Goal: Task Accomplishment & Management: Complete application form

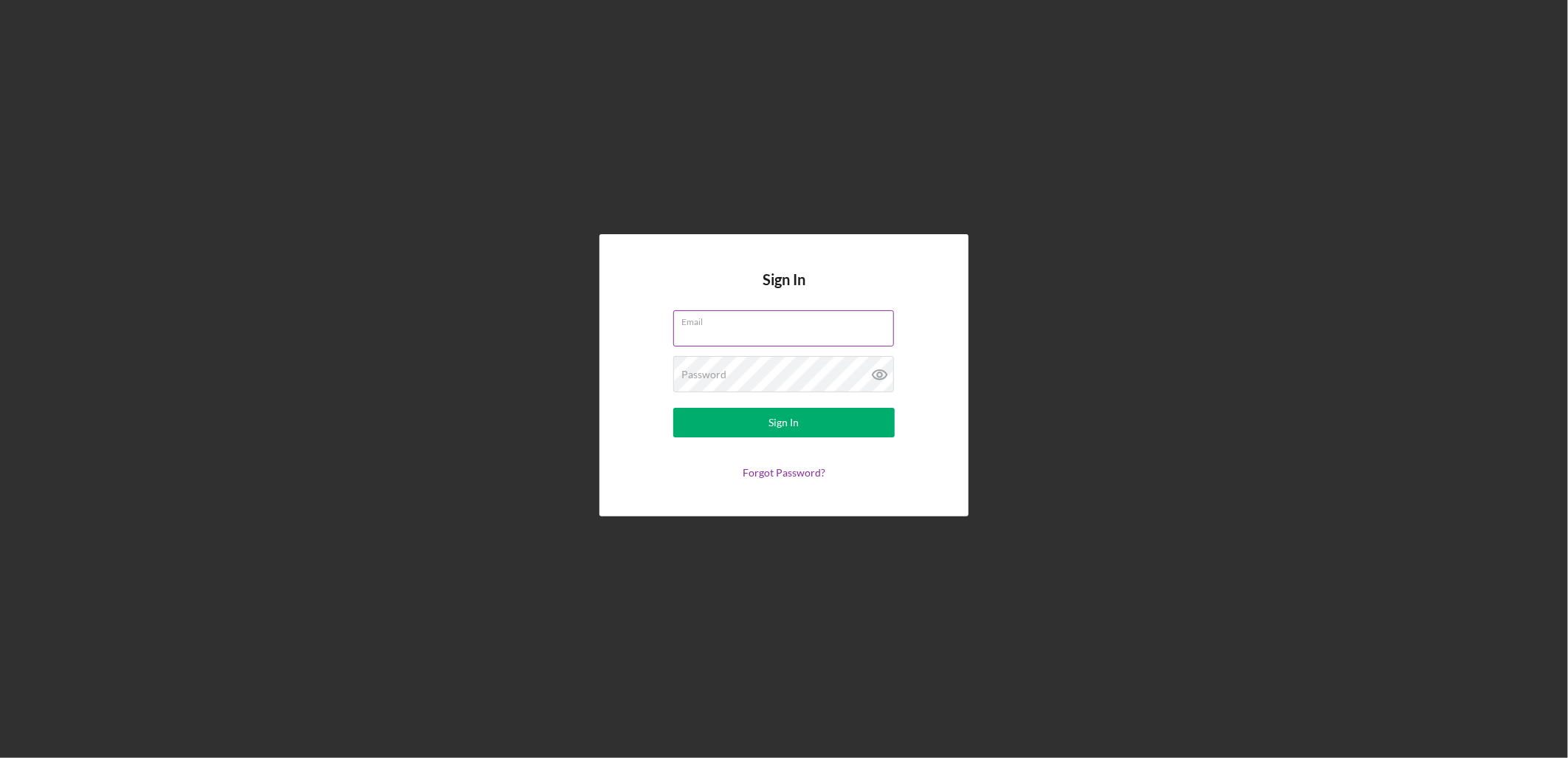
click at [711, 317] on div "Email" at bounding box center [784, 328] width 222 height 37
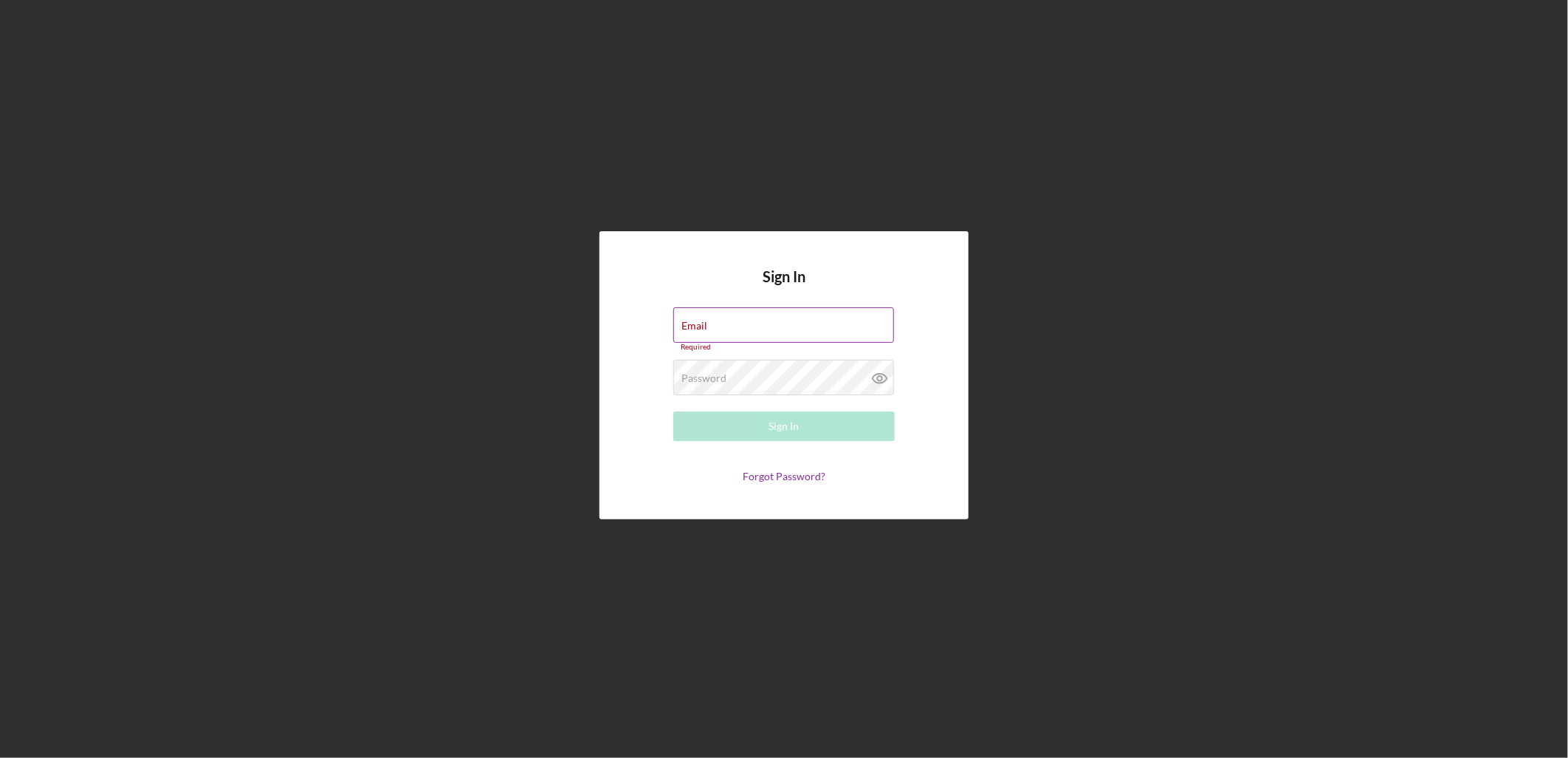
click at [778, 340] on input "Email" at bounding box center [784, 324] width 221 height 36
type input "[EMAIL_ADDRESS][DOMAIN_NAME]"
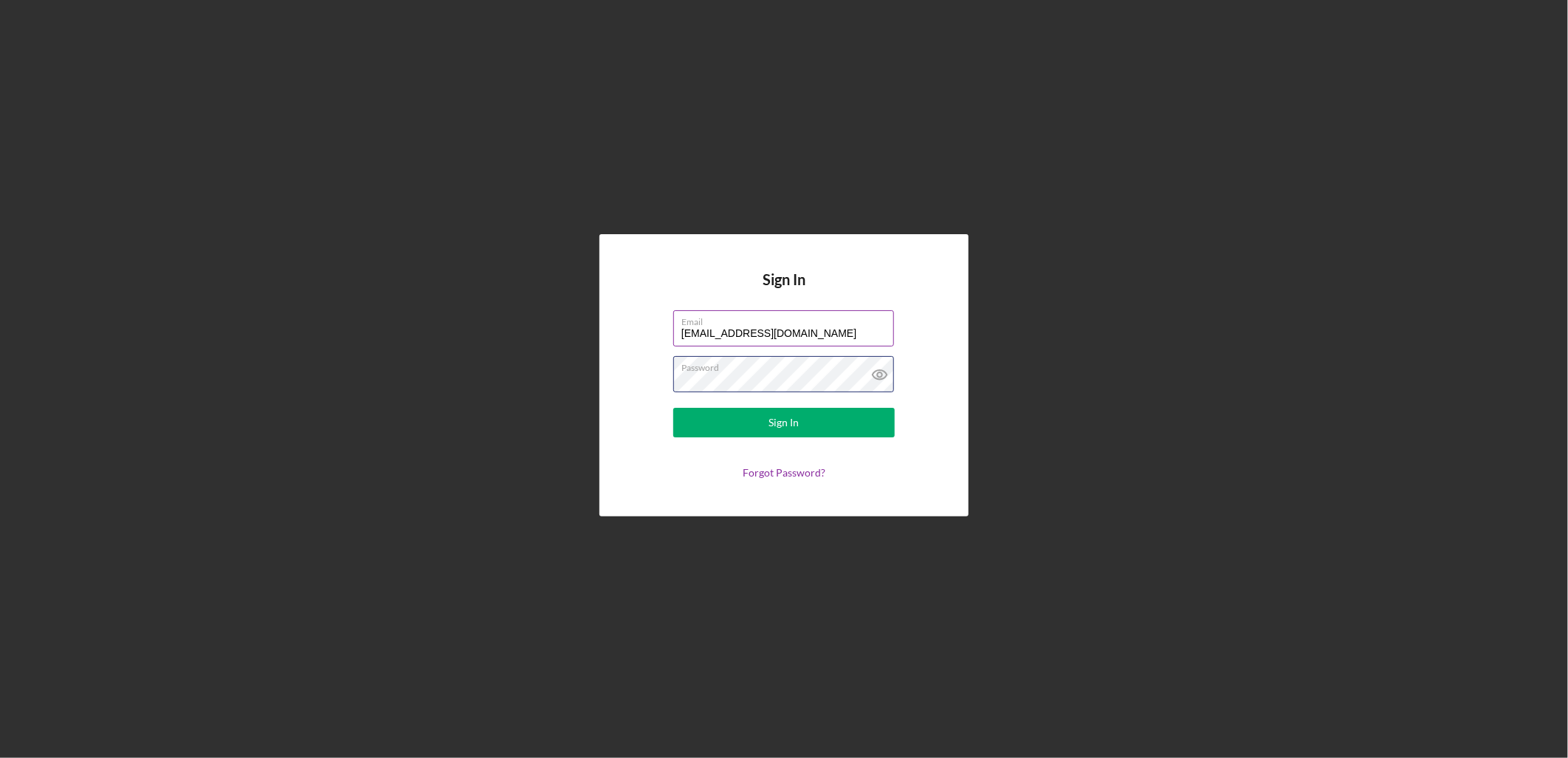
click at [674, 408] on button "Sign In" at bounding box center [784, 423] width 222 height 29
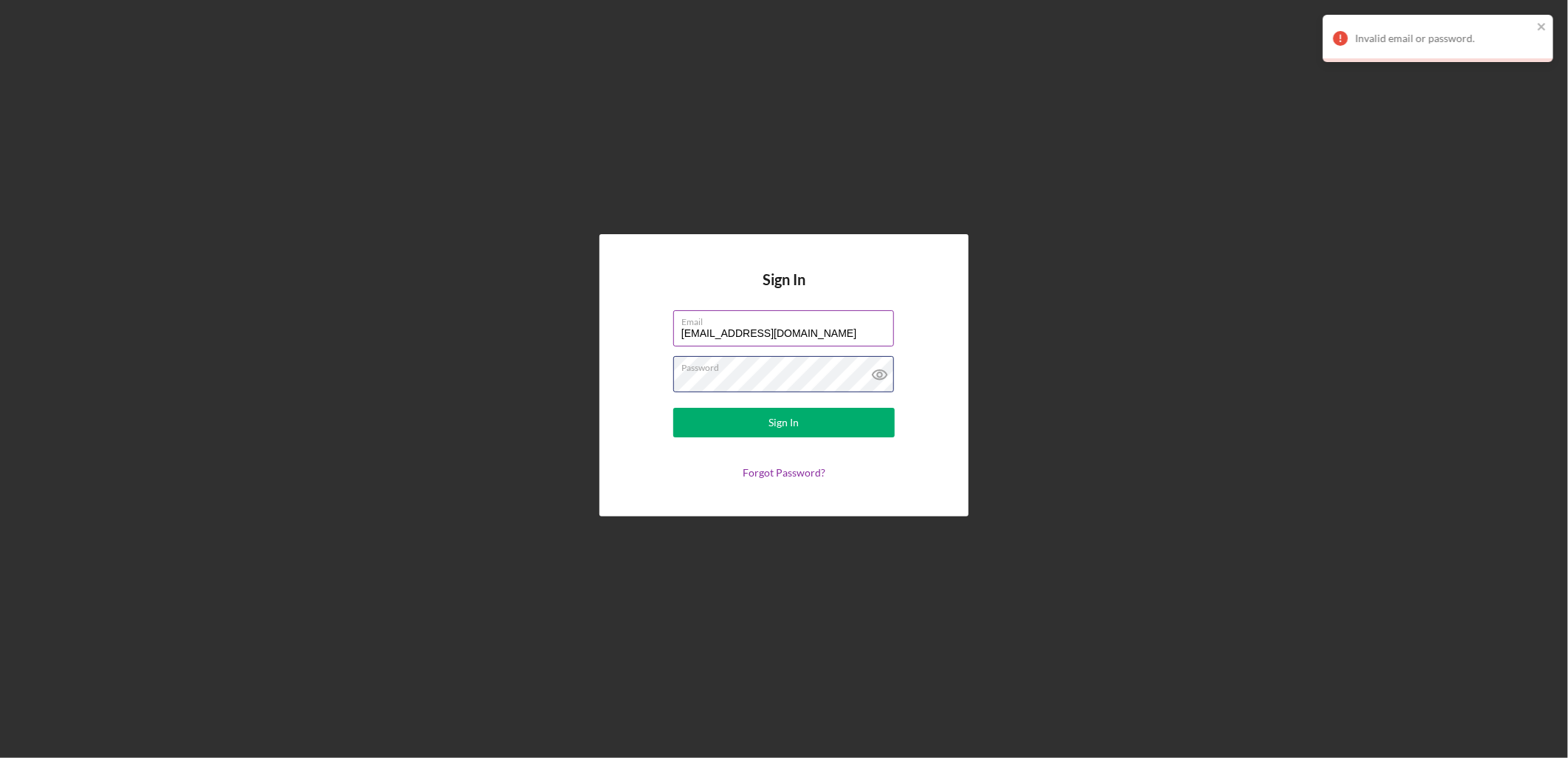
click at [674, 408] on button "Sign In" at bounding box center [784, 423] width 222 height 29
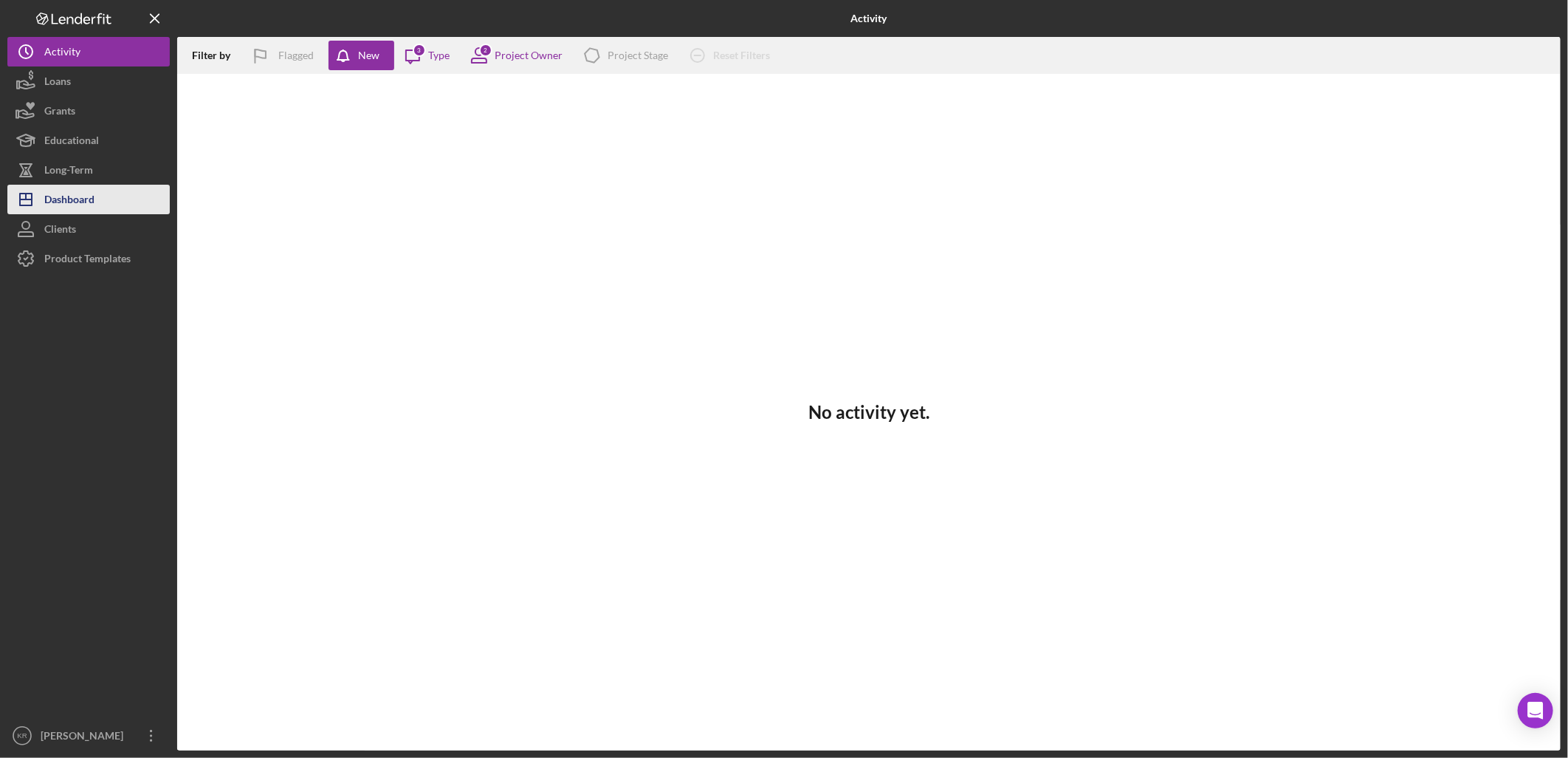
click at [24, 210] on icon "Icon/Dashboard" at bounding box center [26, 199] width 37 height 37
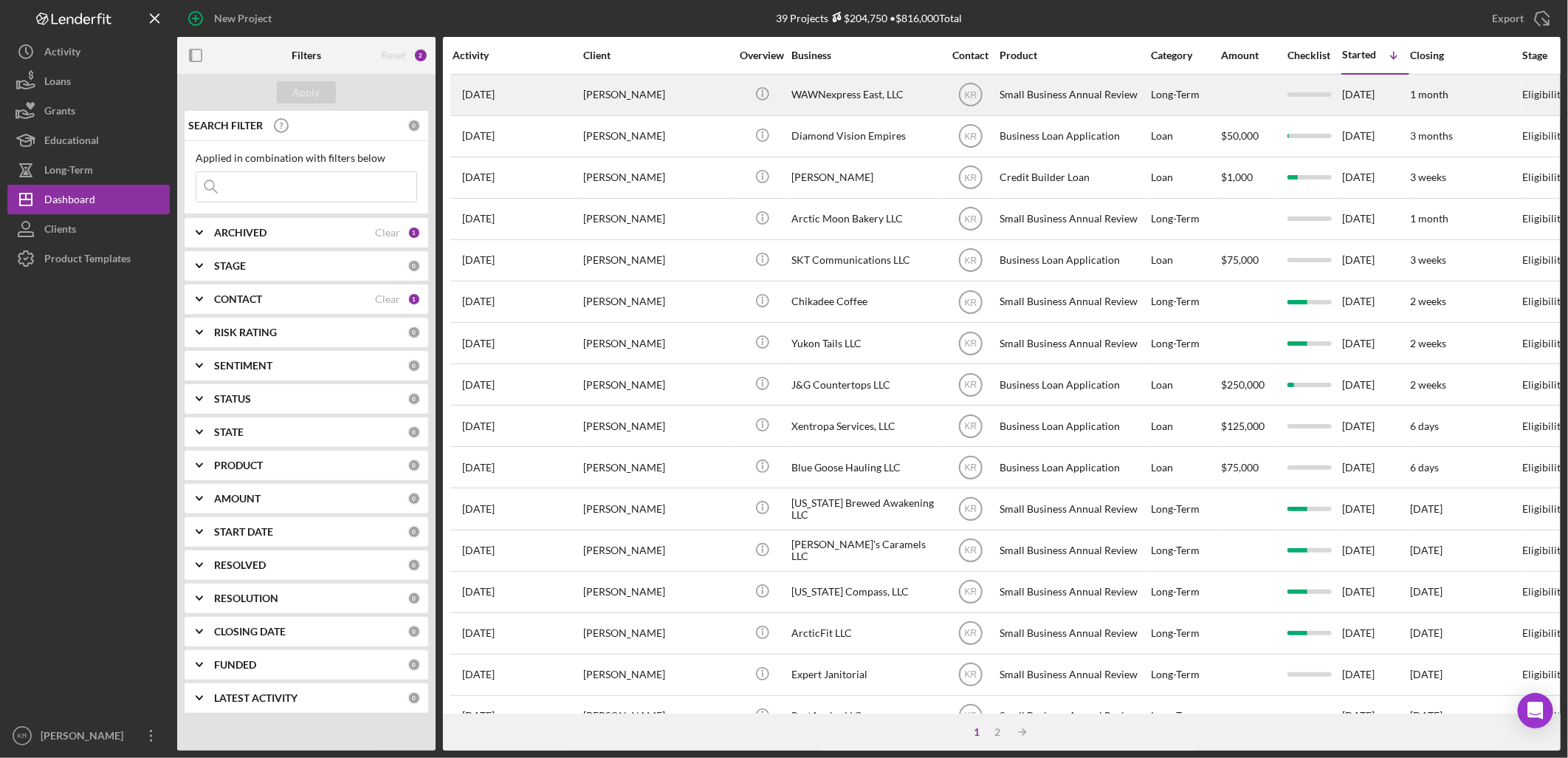
click at [602, 97] on div "[PERSON_NAME]" at bounding box center [656, 94] width 148 height 39
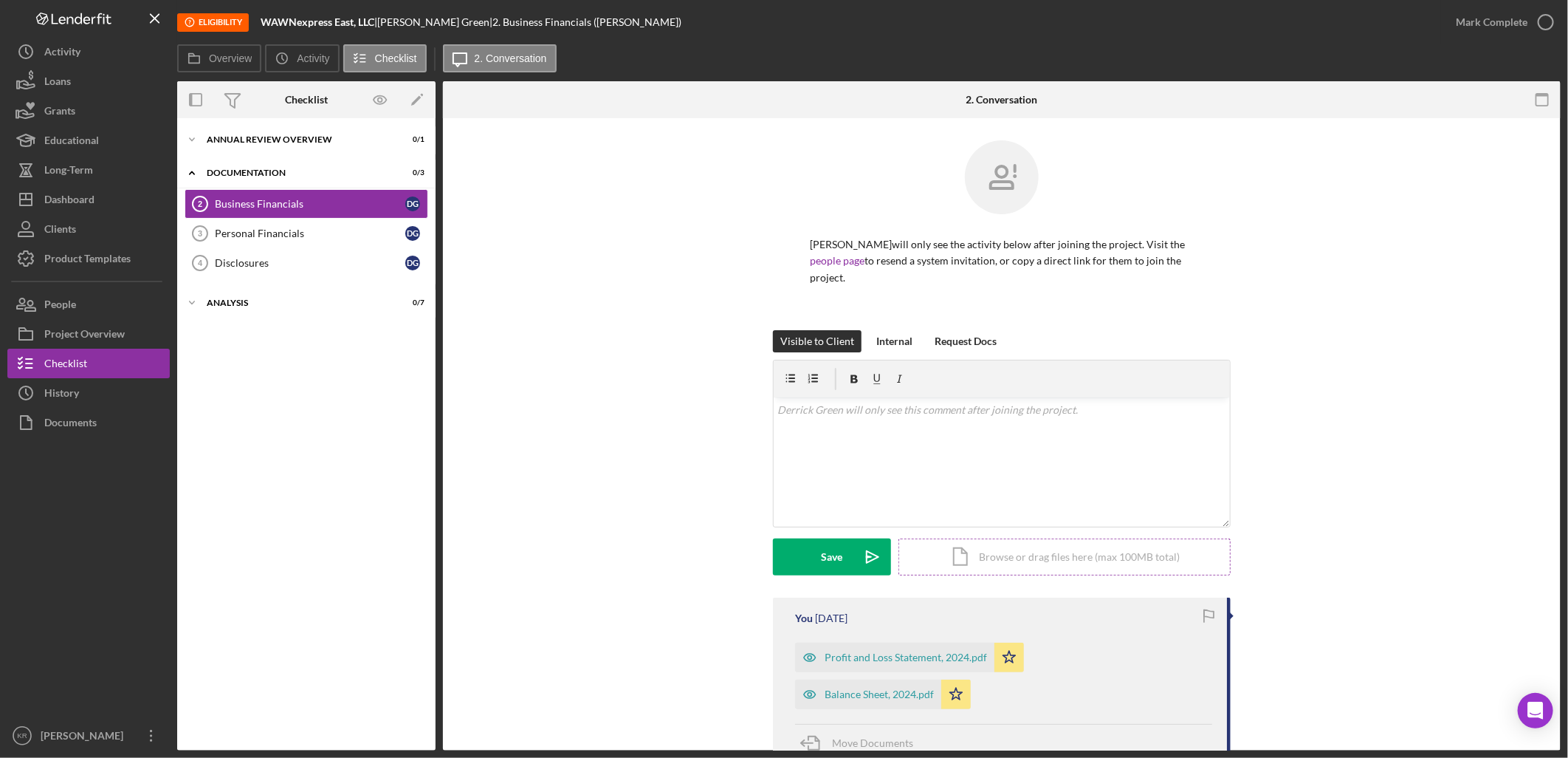
click at [988, 549] on div "Icon/Document Browse or drag files here (max 100MB total) Tap to choose files o…" at bounding box center [1064, 556] width 333 height 37
click at [793, 552] on button "Upload Icon/Upload" at bounding box center [832, 556] width 118 height 37
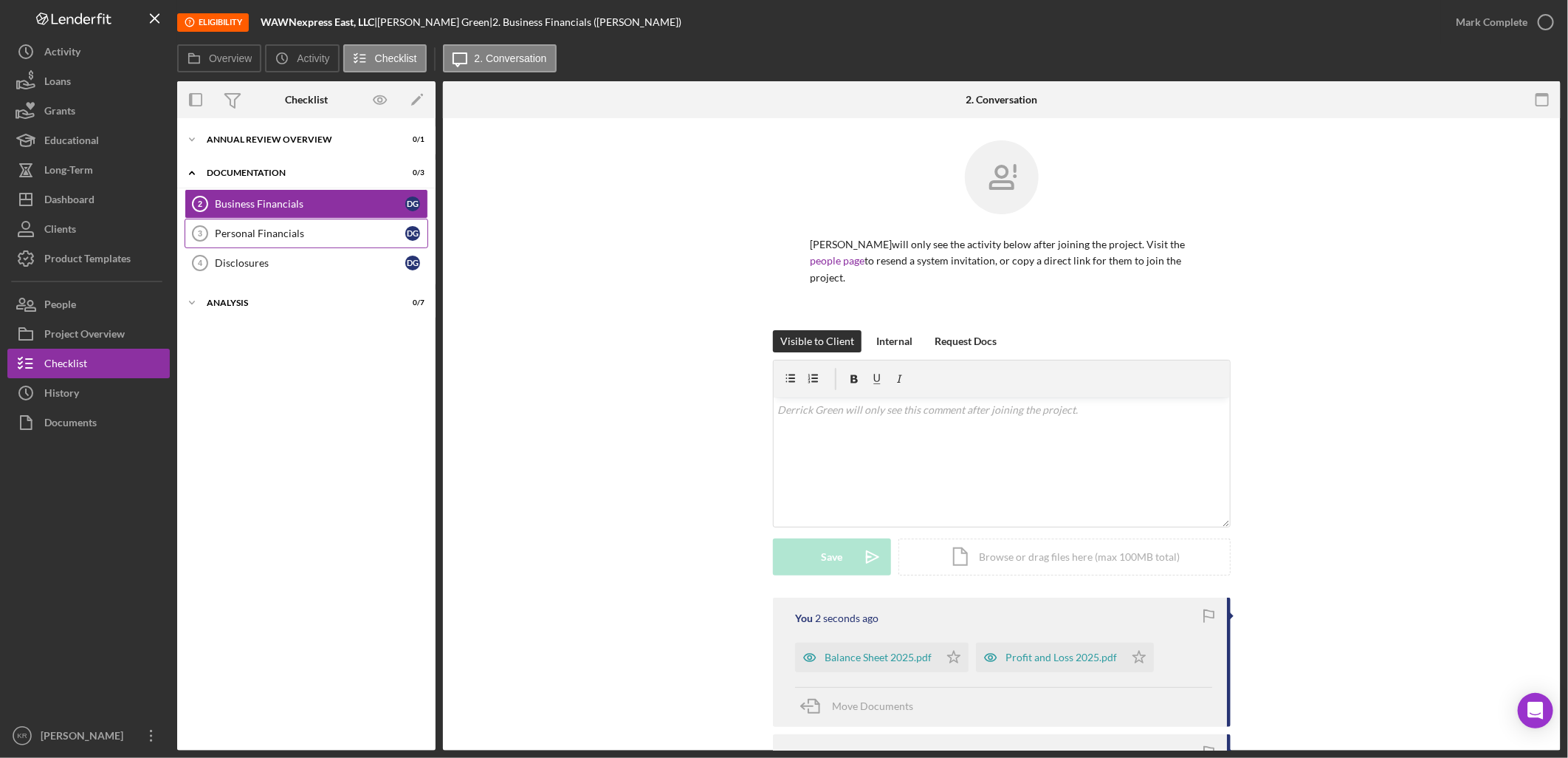
click at [274, 231] on div "Personal Financials" at bounding box center [310, 233] width 191 height 12
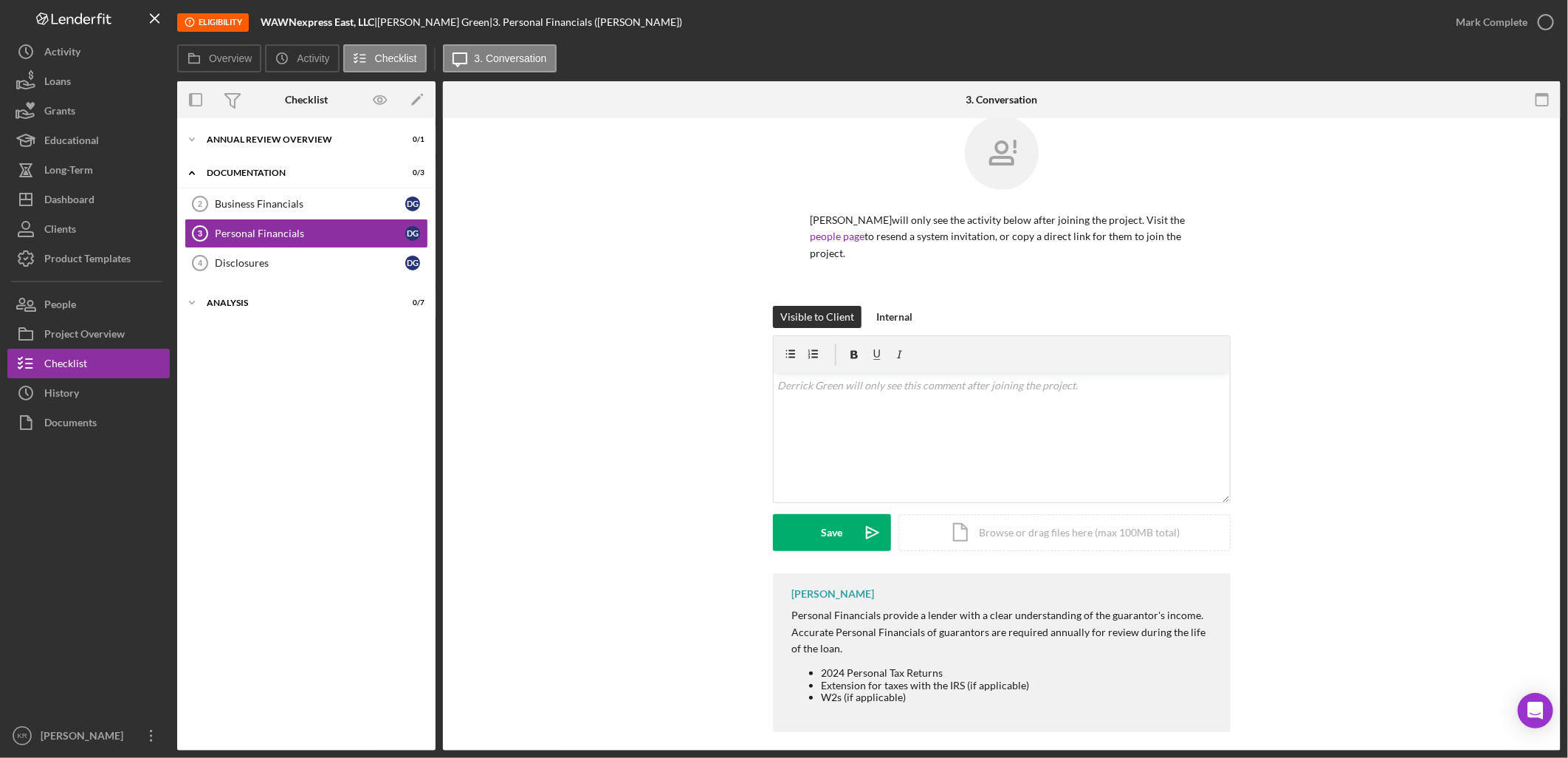
scroll to position [35, 0]
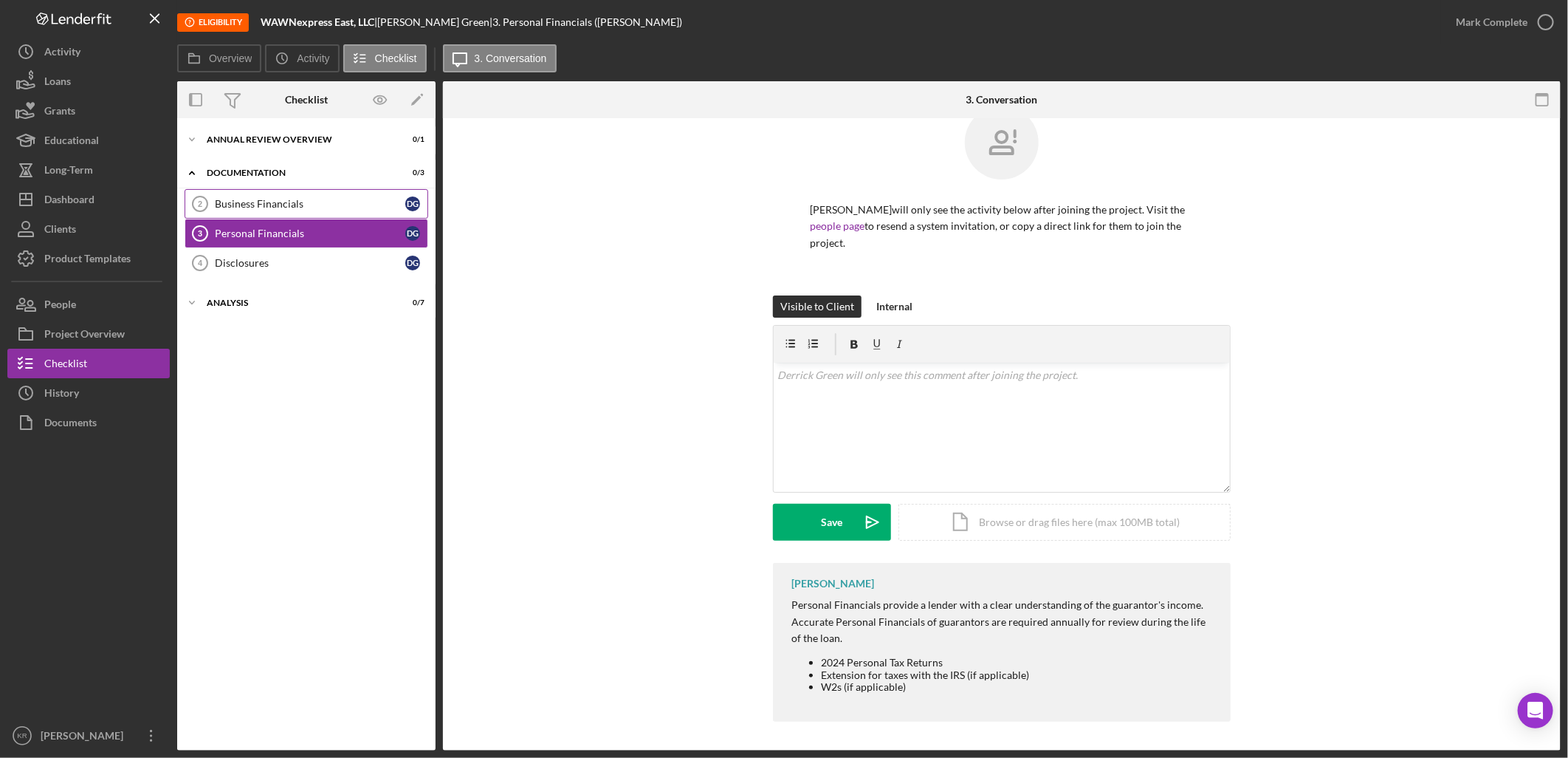
click at [322, 198] on div "Business Financials" at bounding box center [310, 203] width 191 height 12
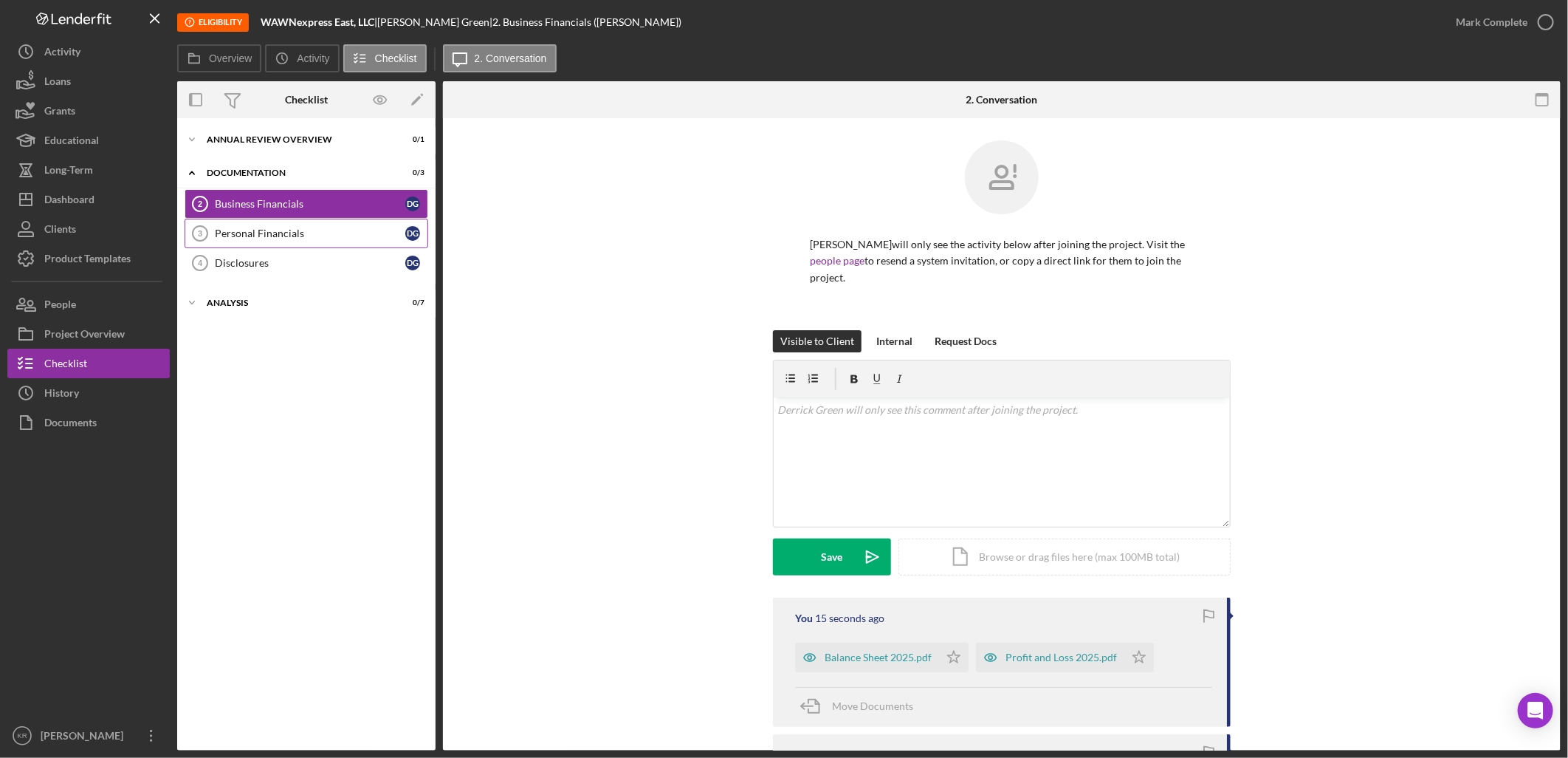
click at [293, 239] on div "Personal Financials" at bounding box center [310, 233] width 191 height 12
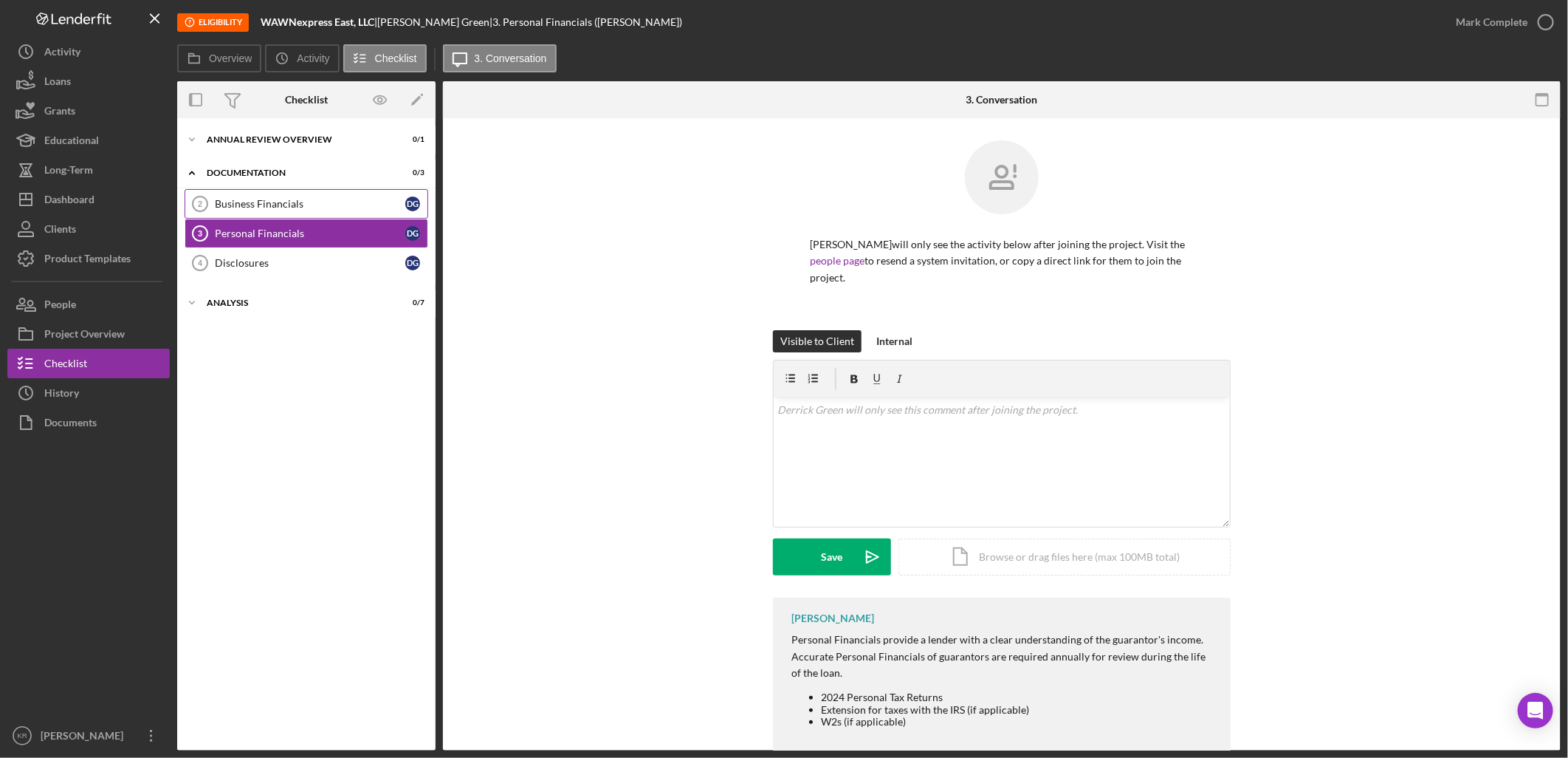
click at [284, 216] on link "Business Financials 2 Business Financials D G" at bounding box center [306, 203] width 244 height 29
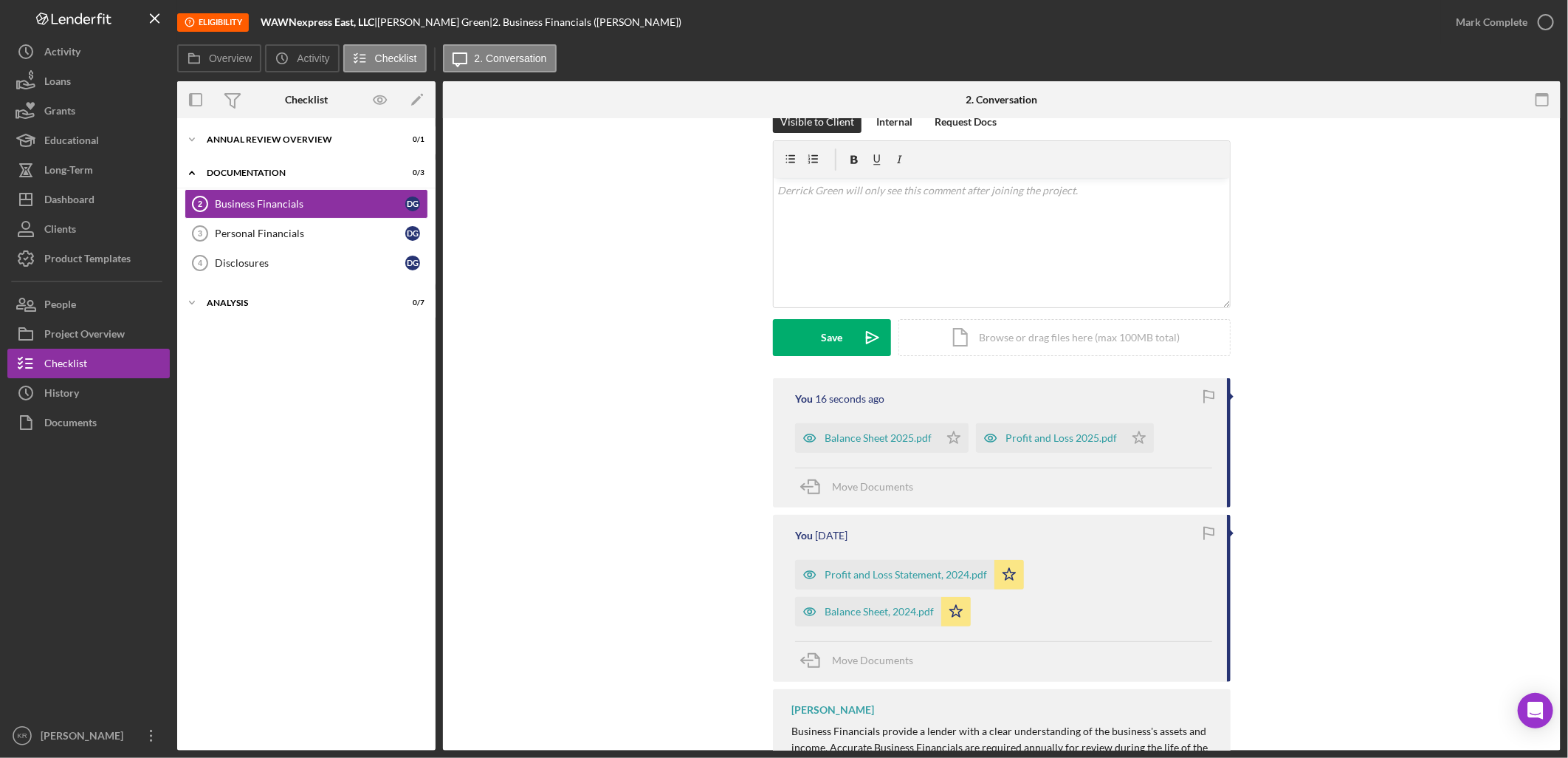
scroll to position [358, 0]
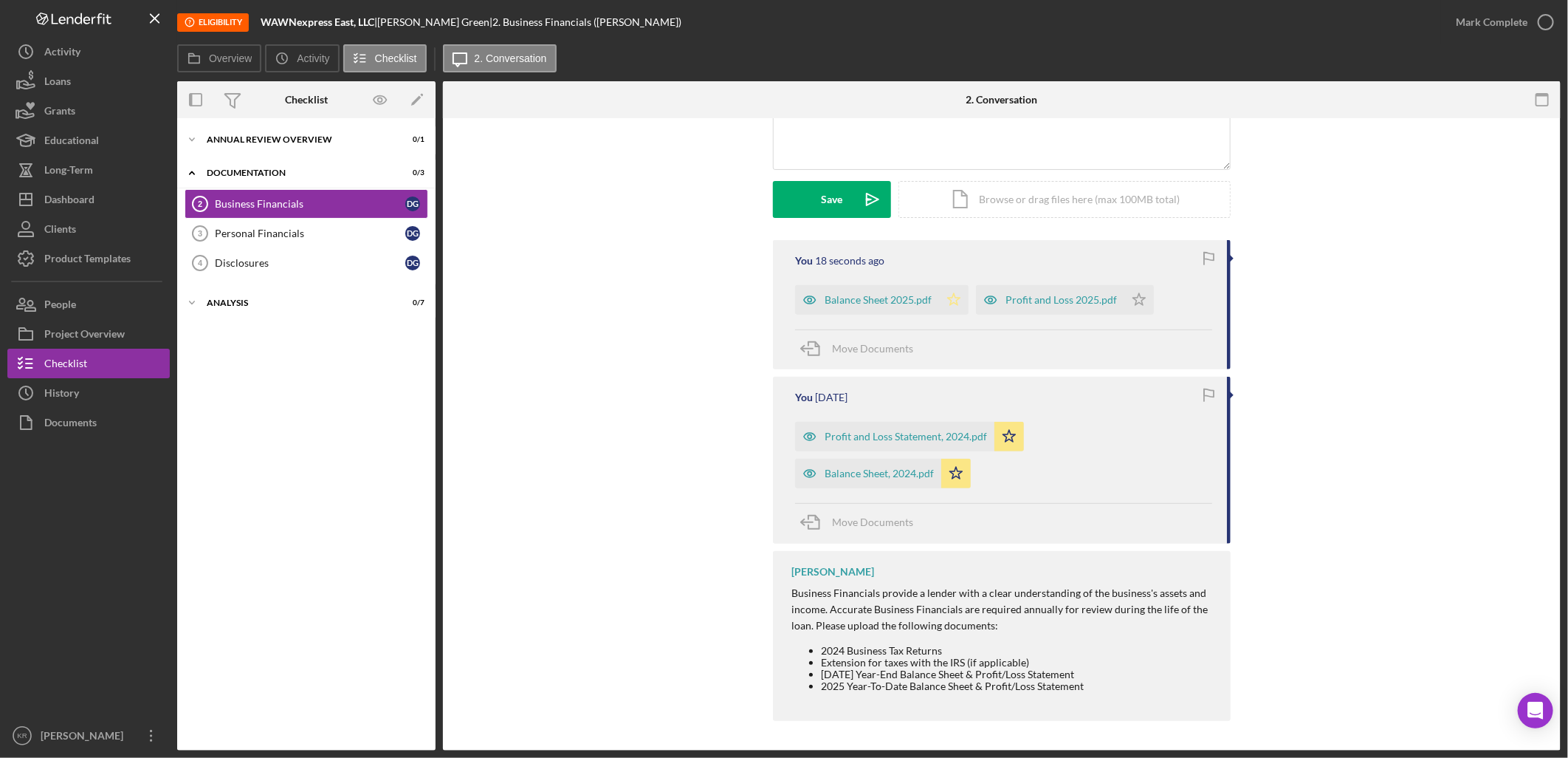
click at [953, 302] on polygon "button" at bounding box center [954, 299] width 13 height 12
click at [1130, 299] on icon "Icon/Star" at bounding box center [1139, 300] width 29 height 29
click at [338, 237] on div "Personal Financials" at bounding box center [310, 233] width 191 height 12
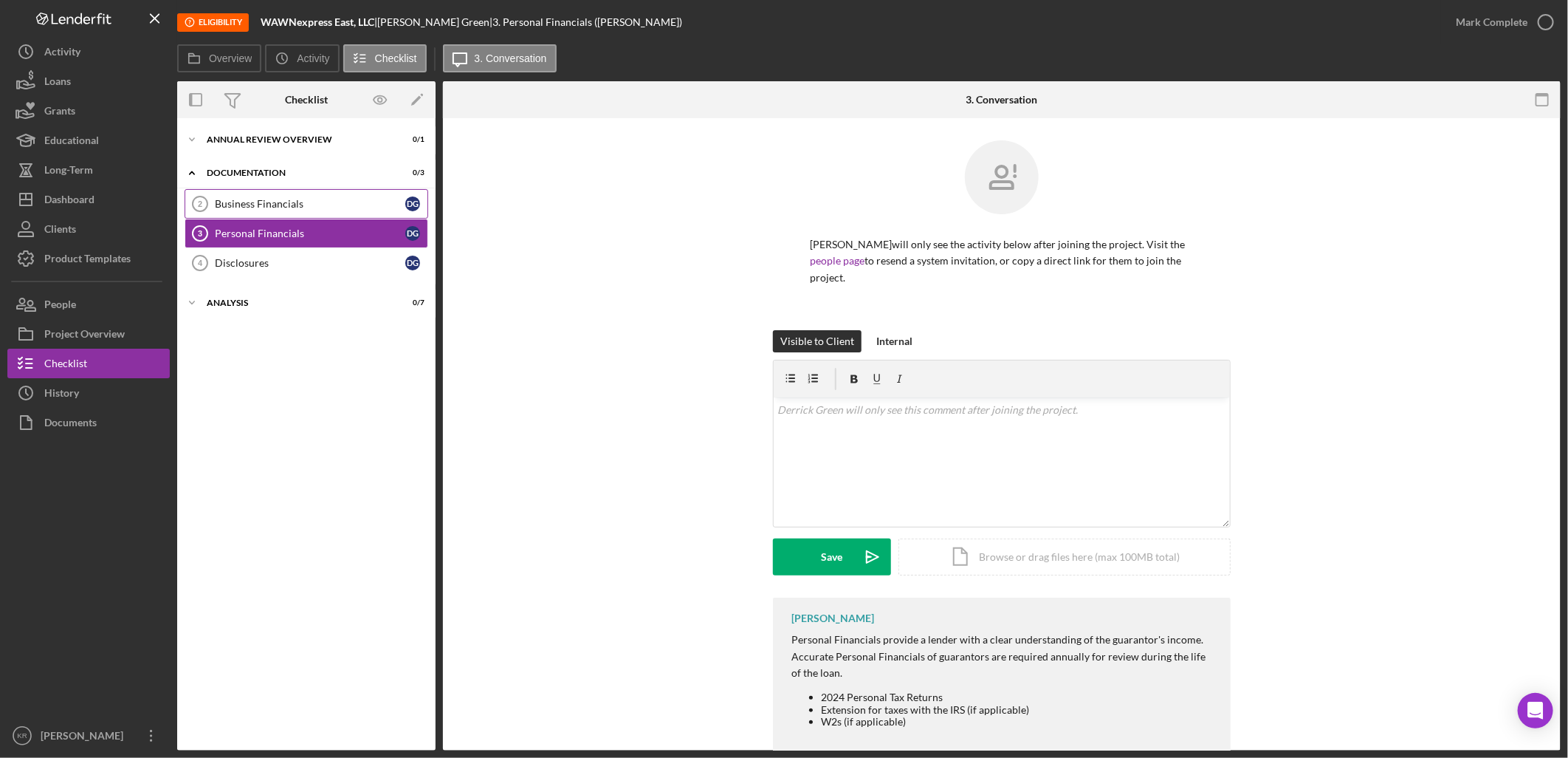
click at [315, 208] on div "Business Financials" at bounding box center [310, 203] width 191 height 12
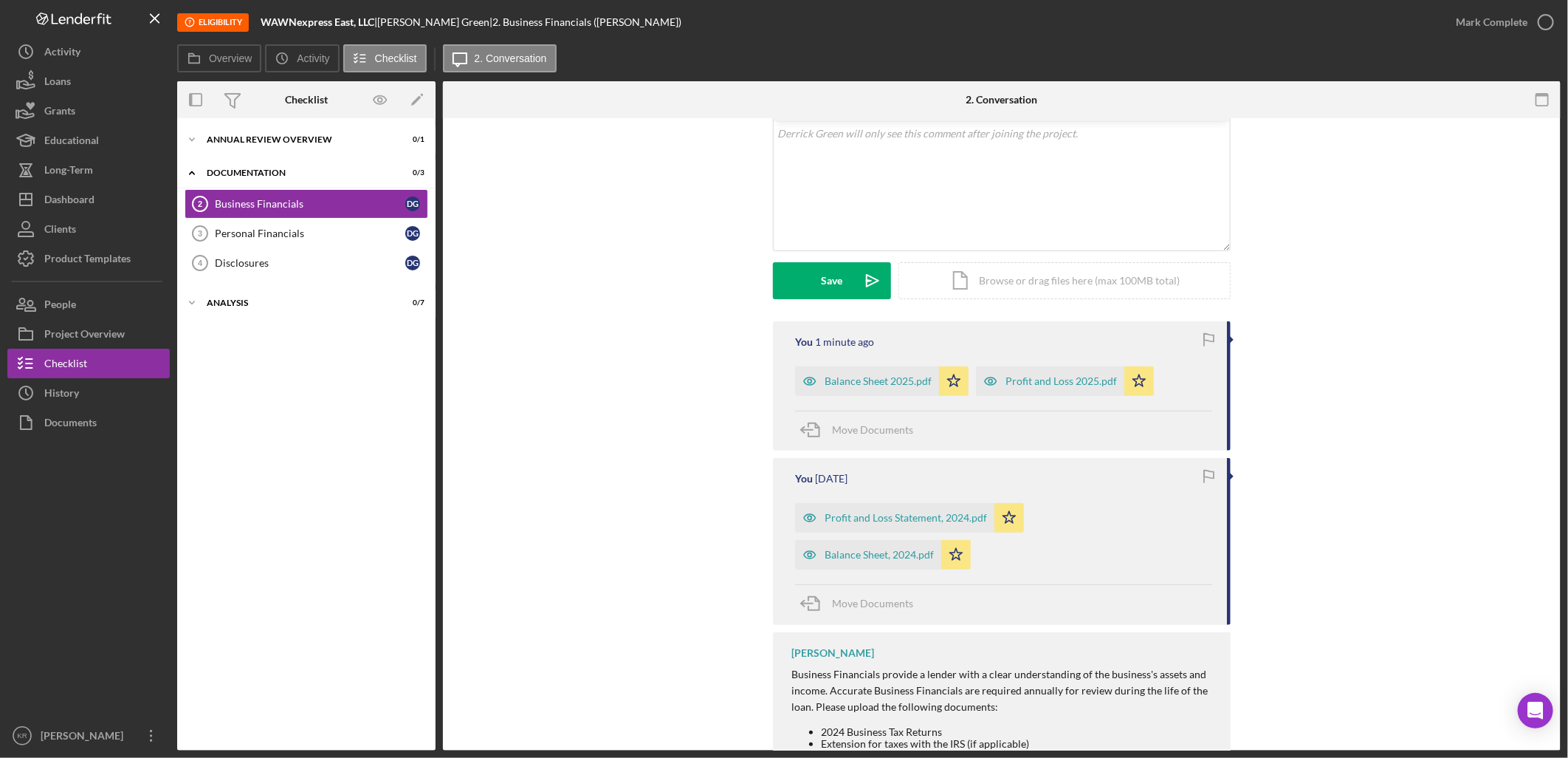
scroll to position [358, 0]
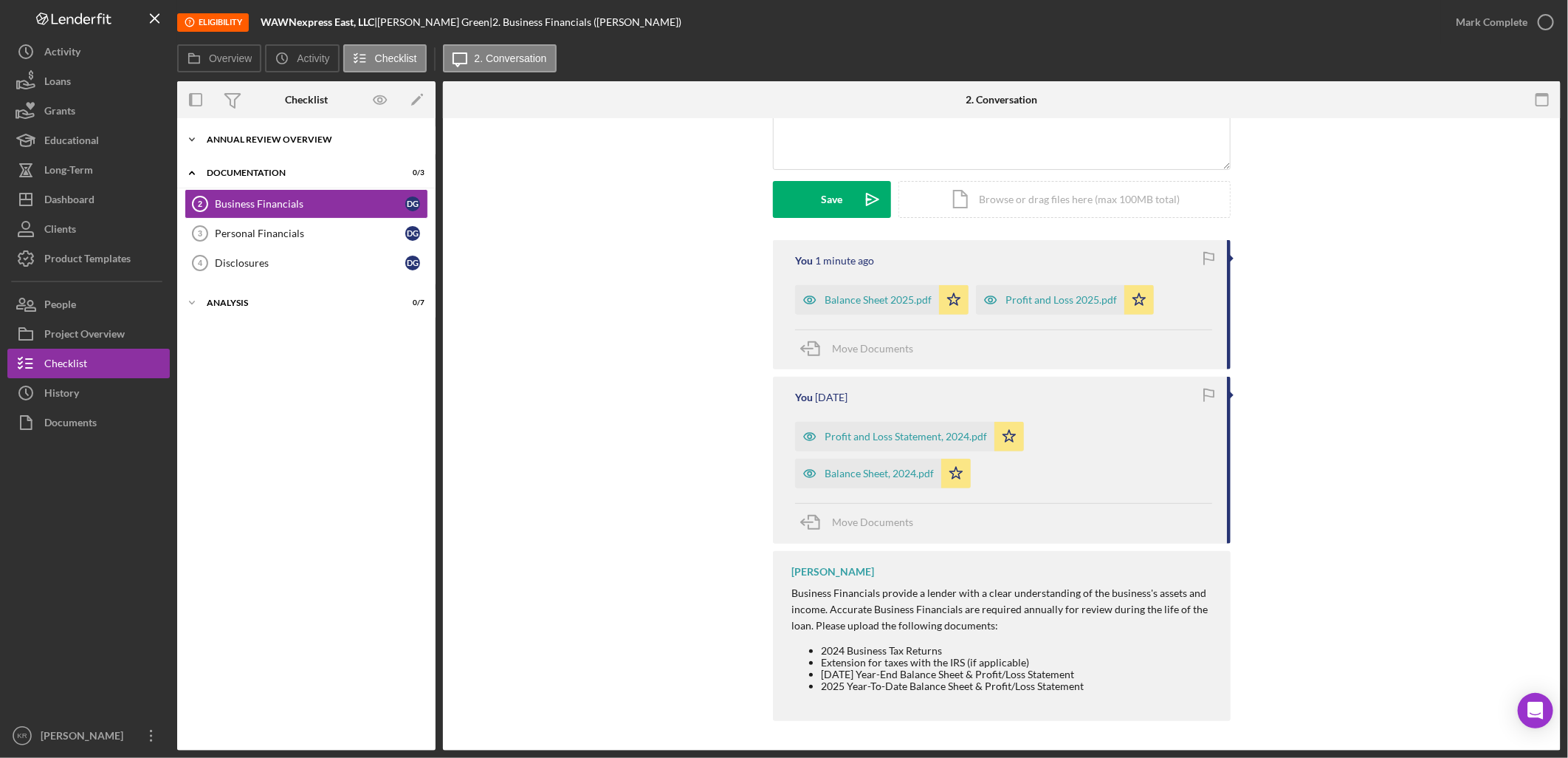
click at [337, 146] on div "Icon/Expander Annual Review Overview 0 / 1" at bounding box center [306, 139] width 258 height 29
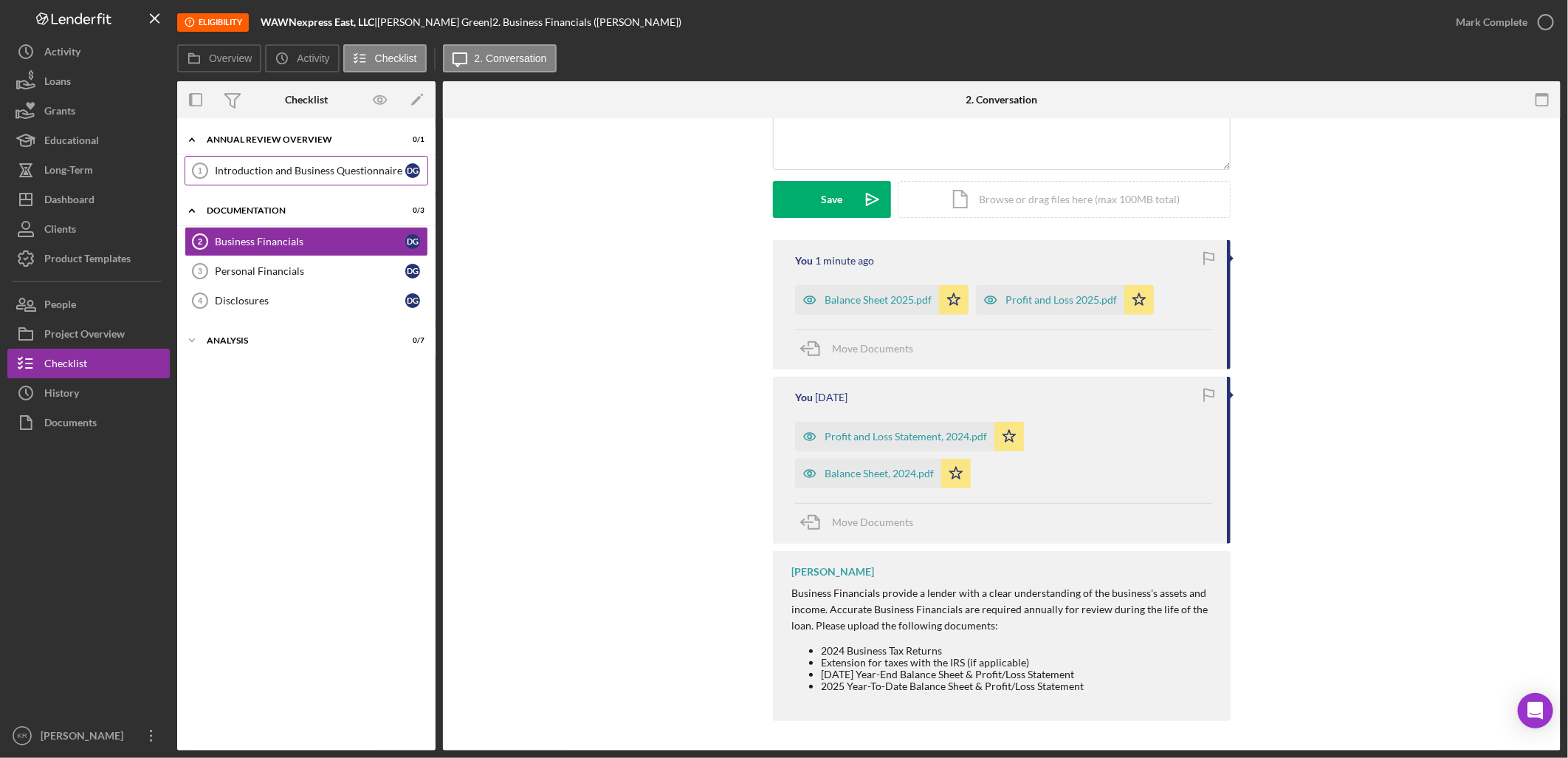
click at [345, 181] on link "Introduction and Business Questionnaire 1 Introduction and Business Questionnai…" at bounding box center [306, 170] width 244 height 29
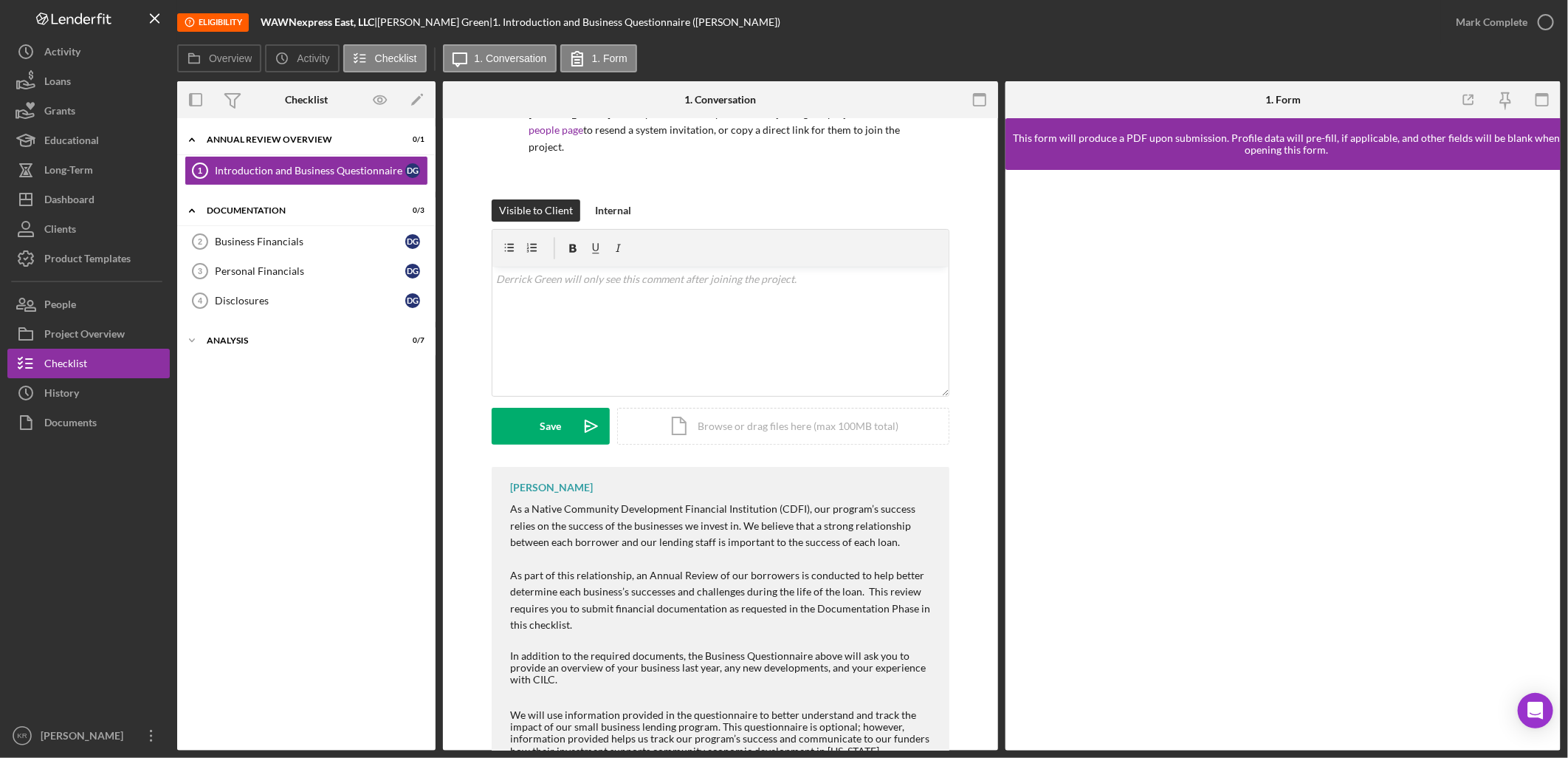
scroll to position [219, 0]
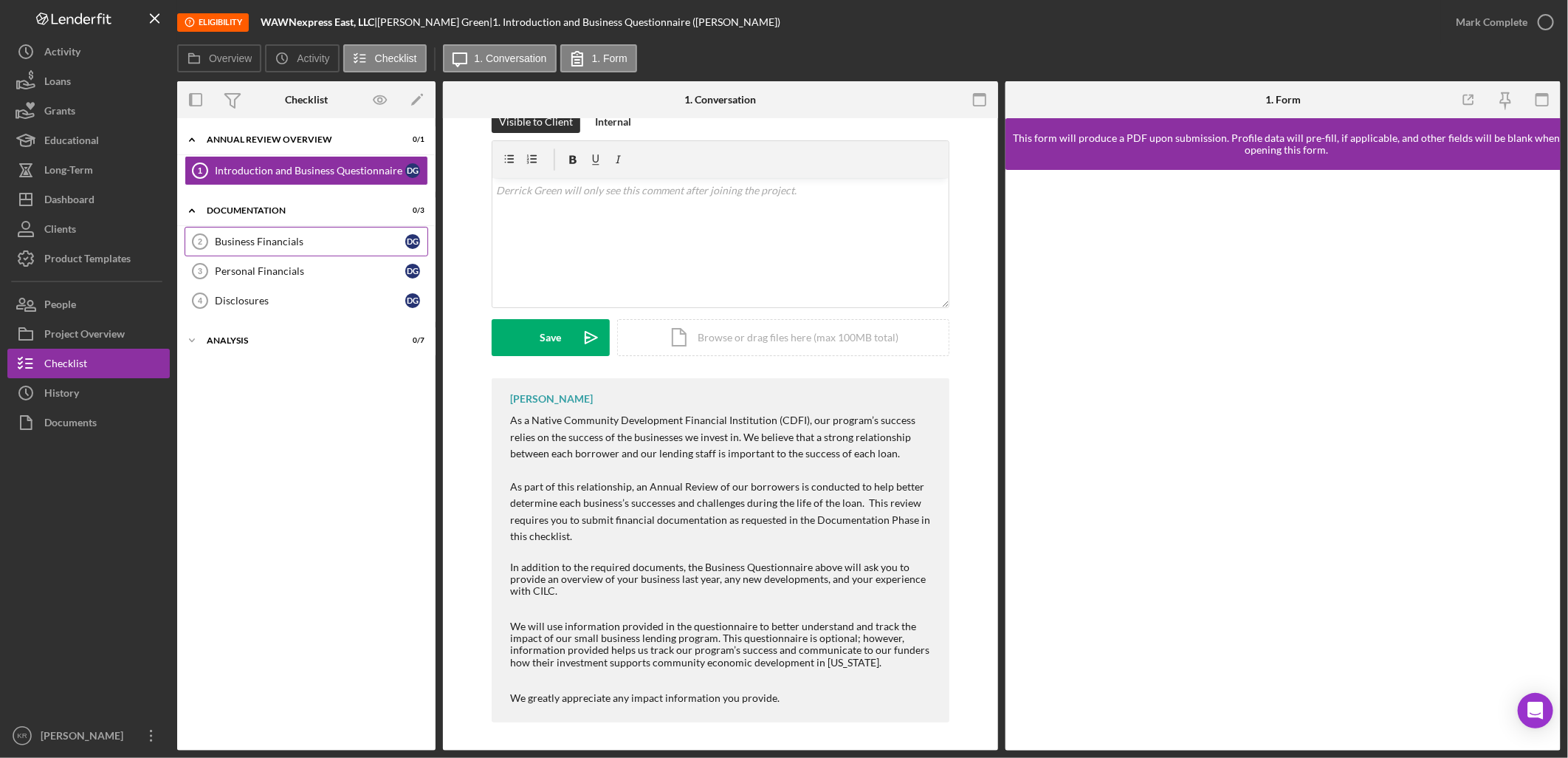
click at [244, 245] on div "Business Financials" at bounding box center [310, 241] width 191 height 12
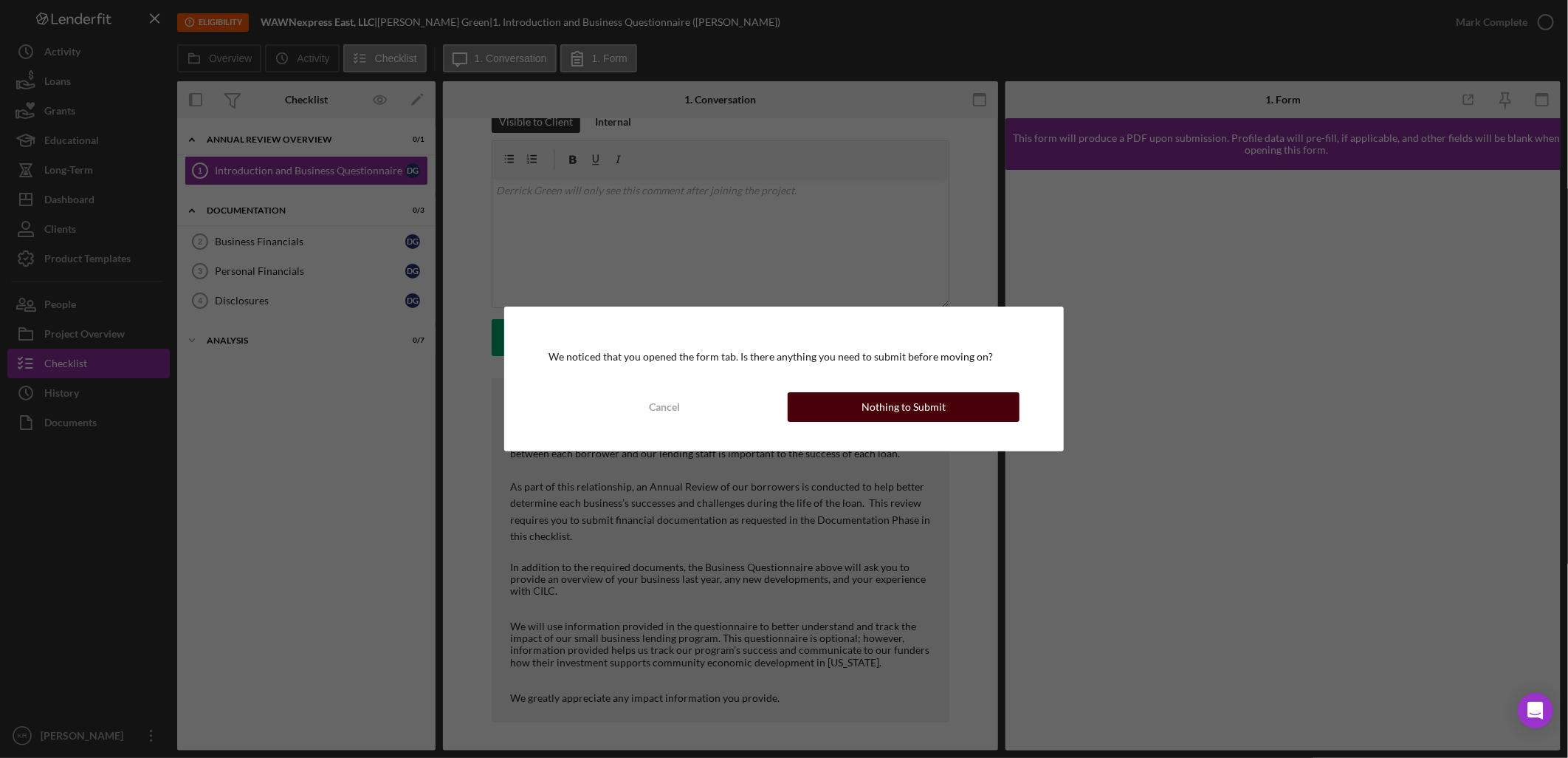
click at [898, 417] on div "Nothing to Submit" at bounding box center [904, 407] width 84 height 29
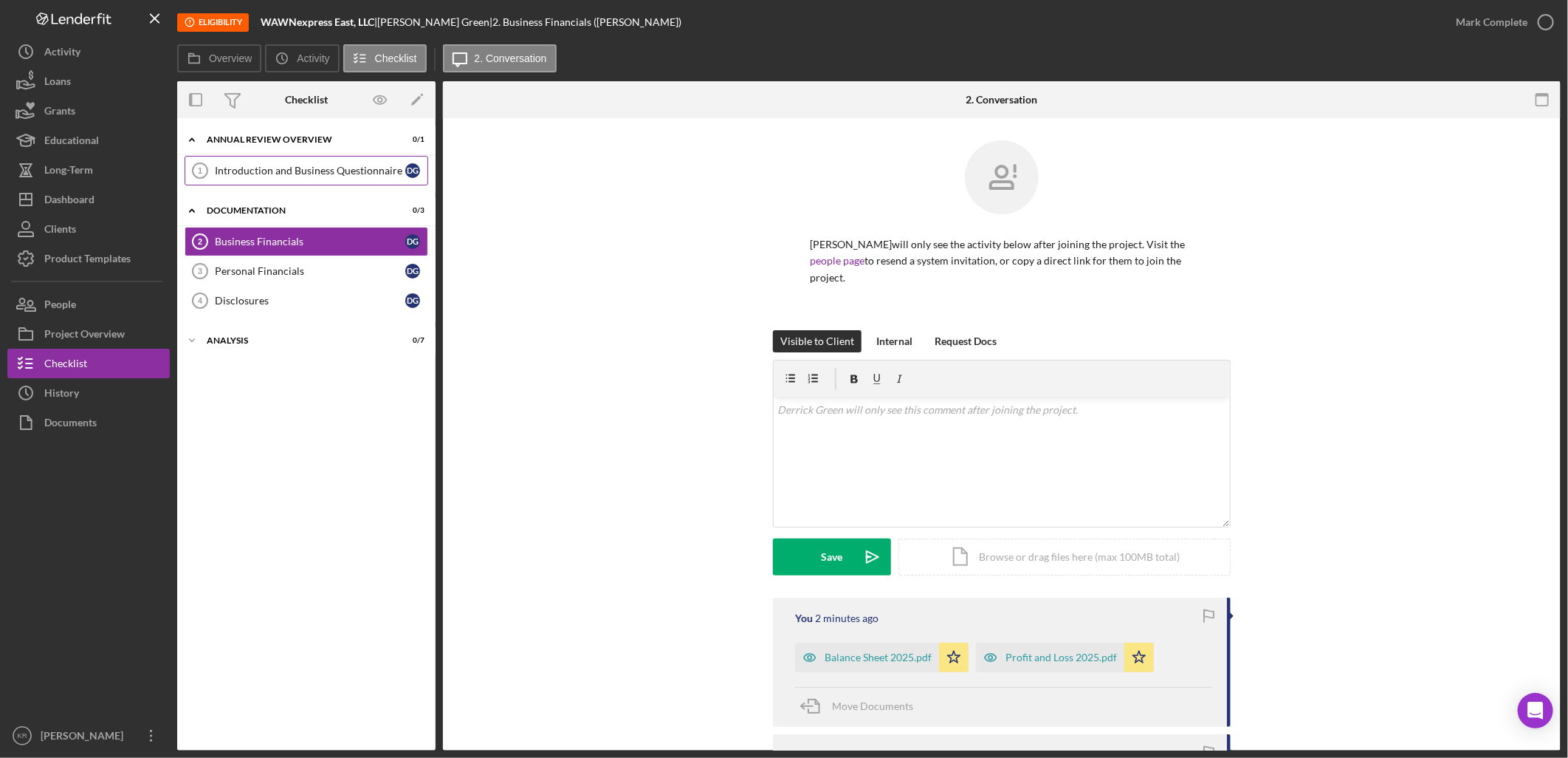
click at [303, 173] on div "Introduction and Business Questionnaire" at bounding box center [310, 170] width 191 height 12
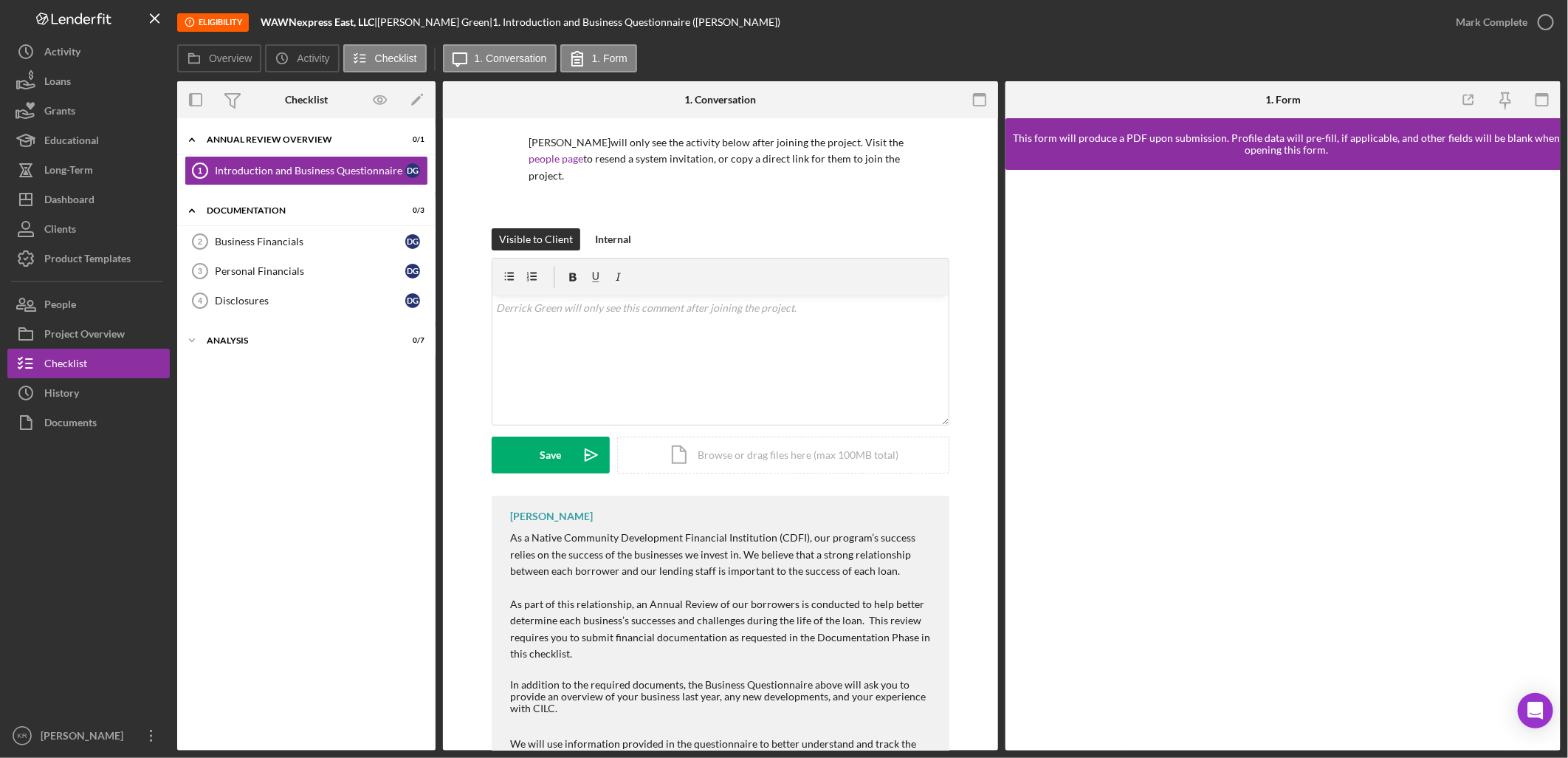
scroll to position [219, 0]
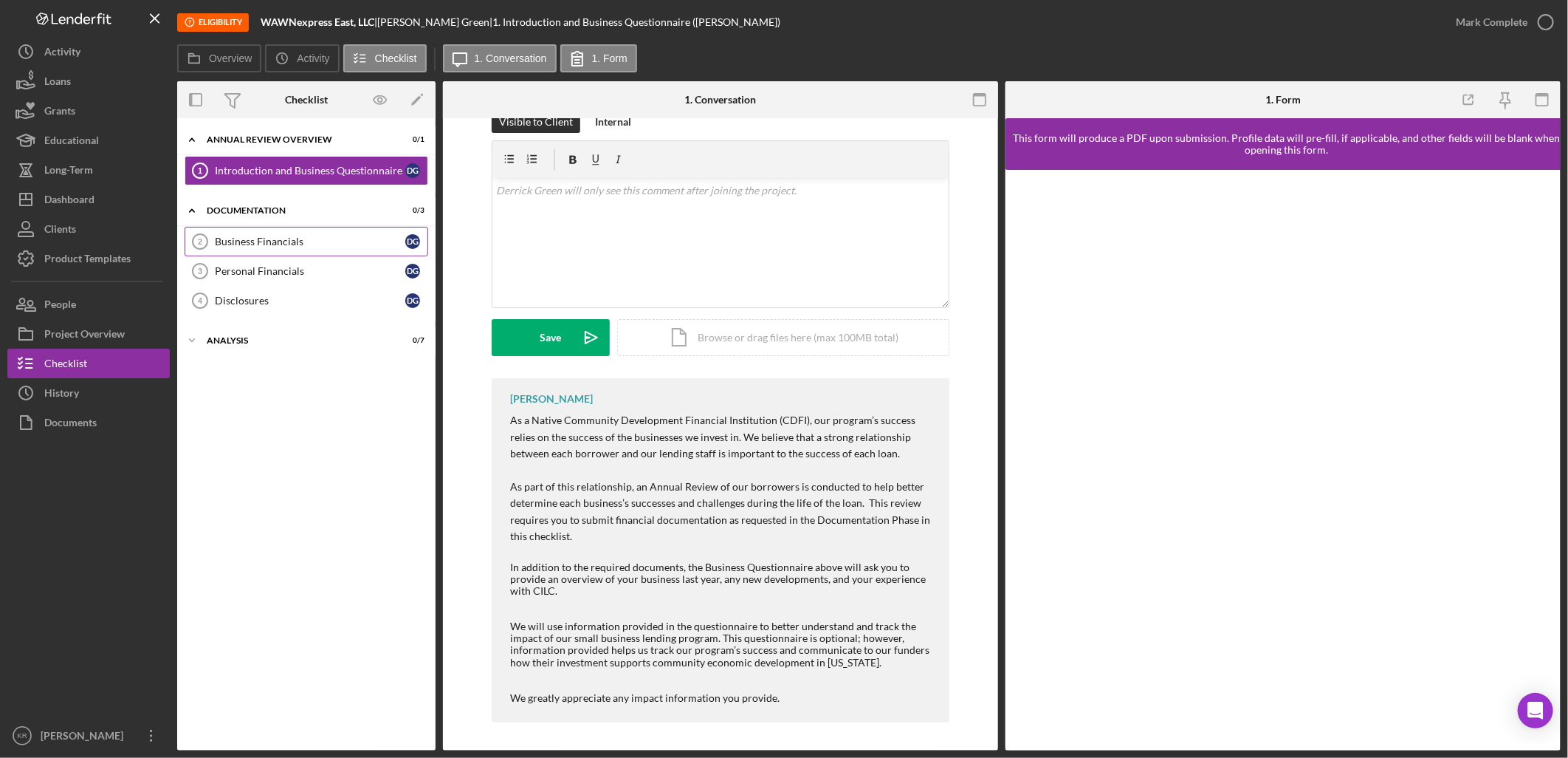
click at [262, 231] on link "Business Financials 2 Business Financials D G" at bounding box center [306, 241] width 244 height 29
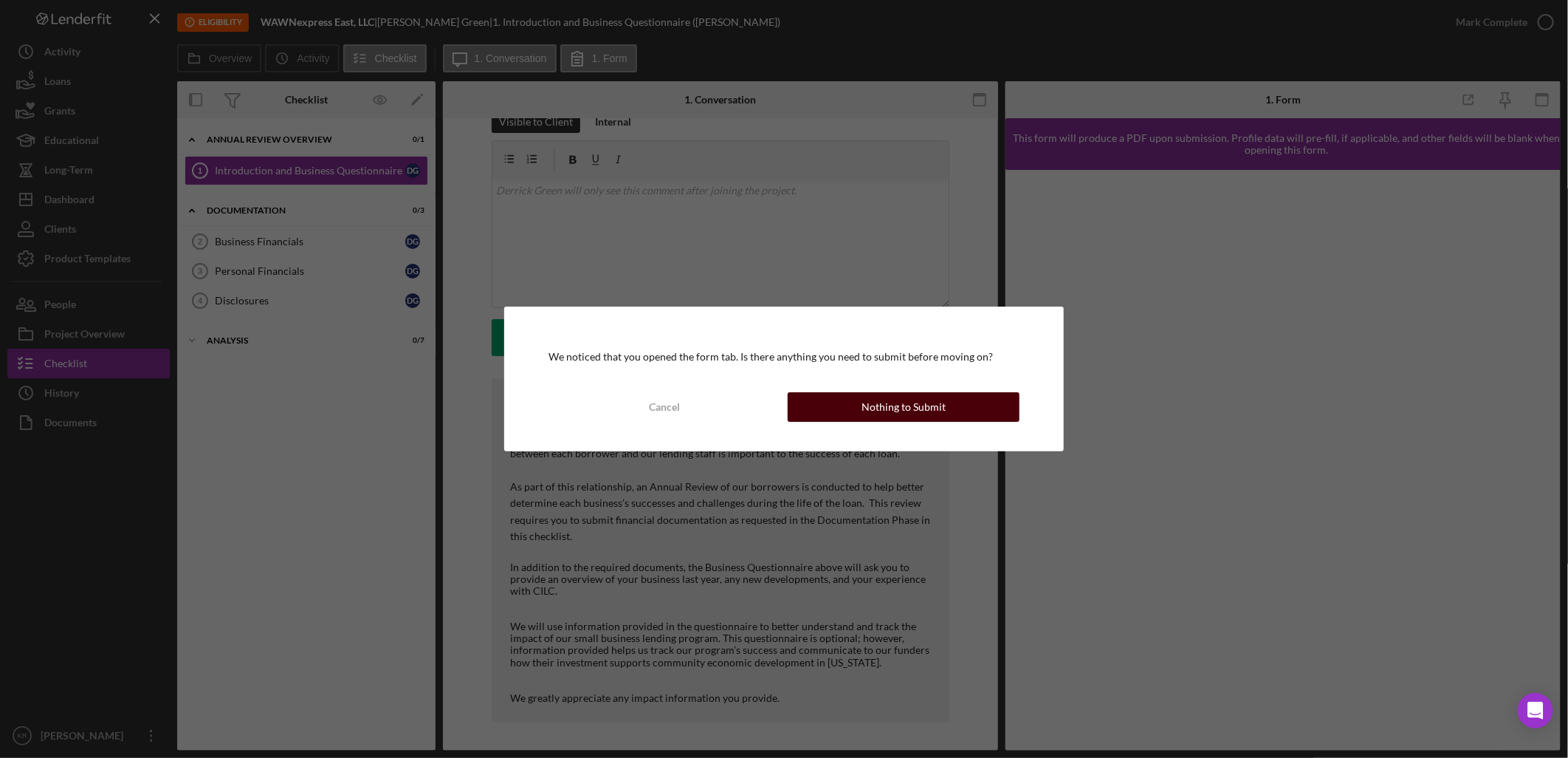
click at [855, 404] on button "Nothing to Submit" at bounding box center [904, 407] width 232 height 29
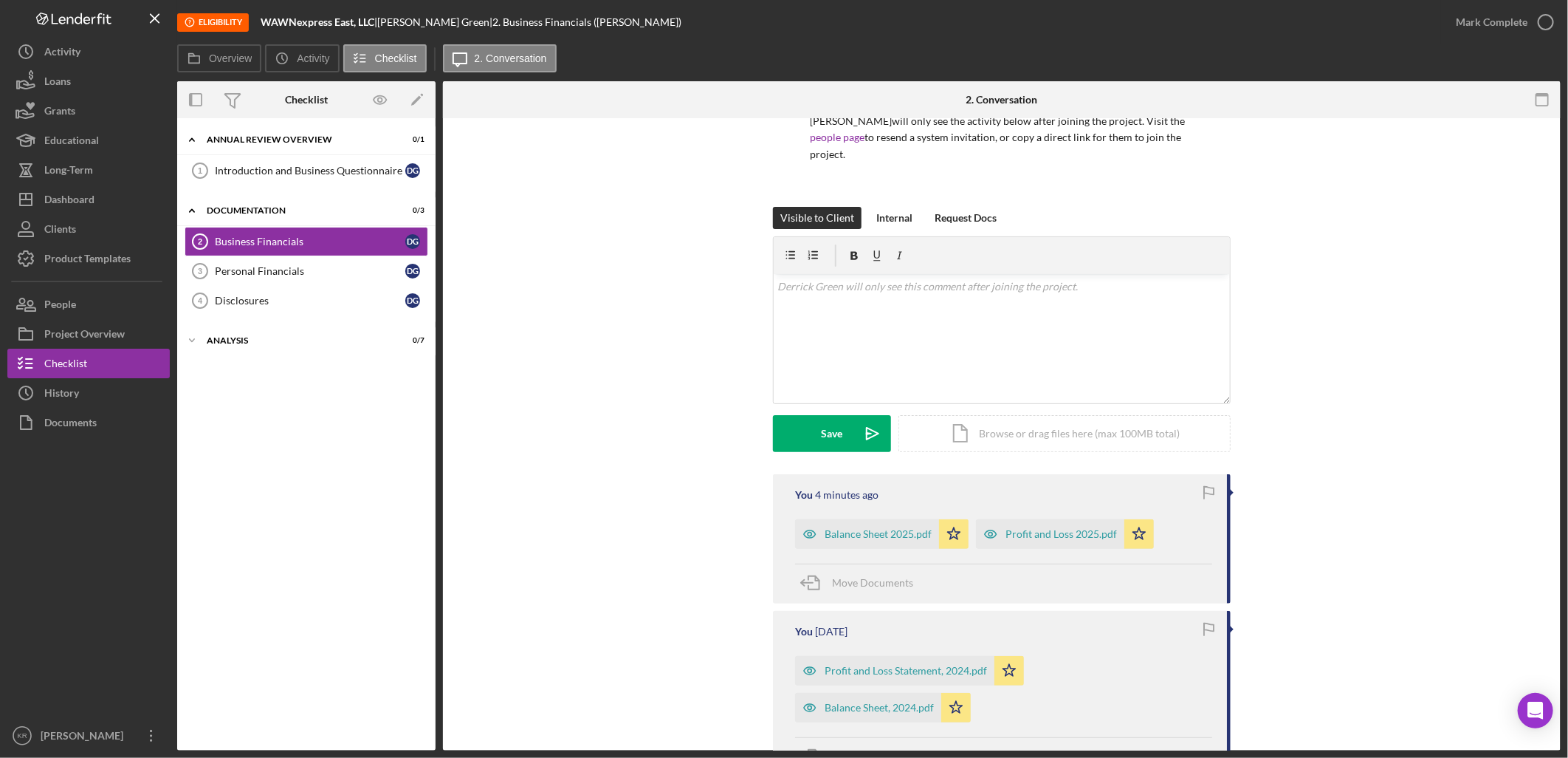
scroll to position [328, 0]
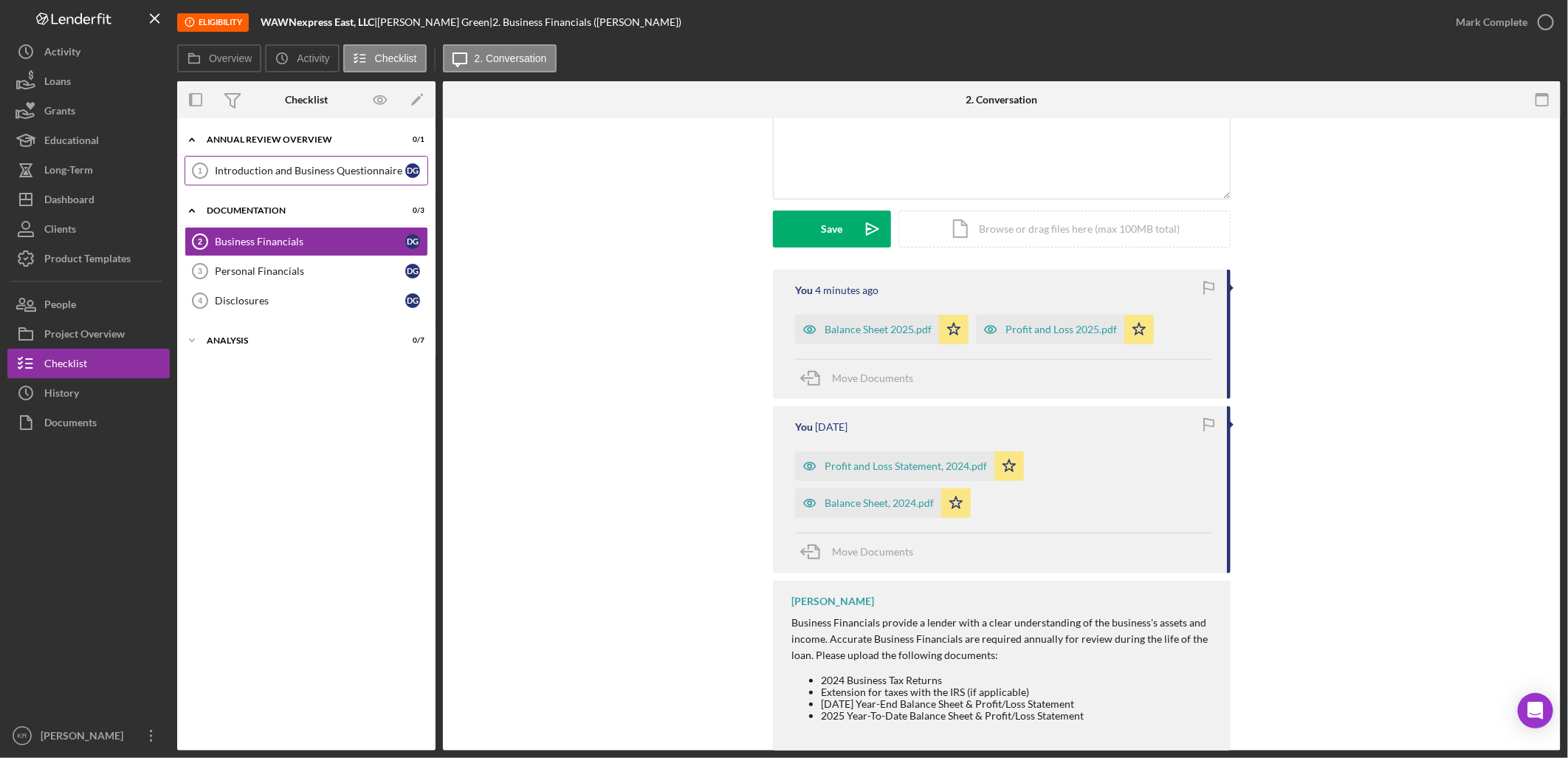
click at [334, 157] on link "Introduction and Business Questionnaire 1 Introduction and Business Questionnai…" at bounding box center [306, 170] width 244 height 29
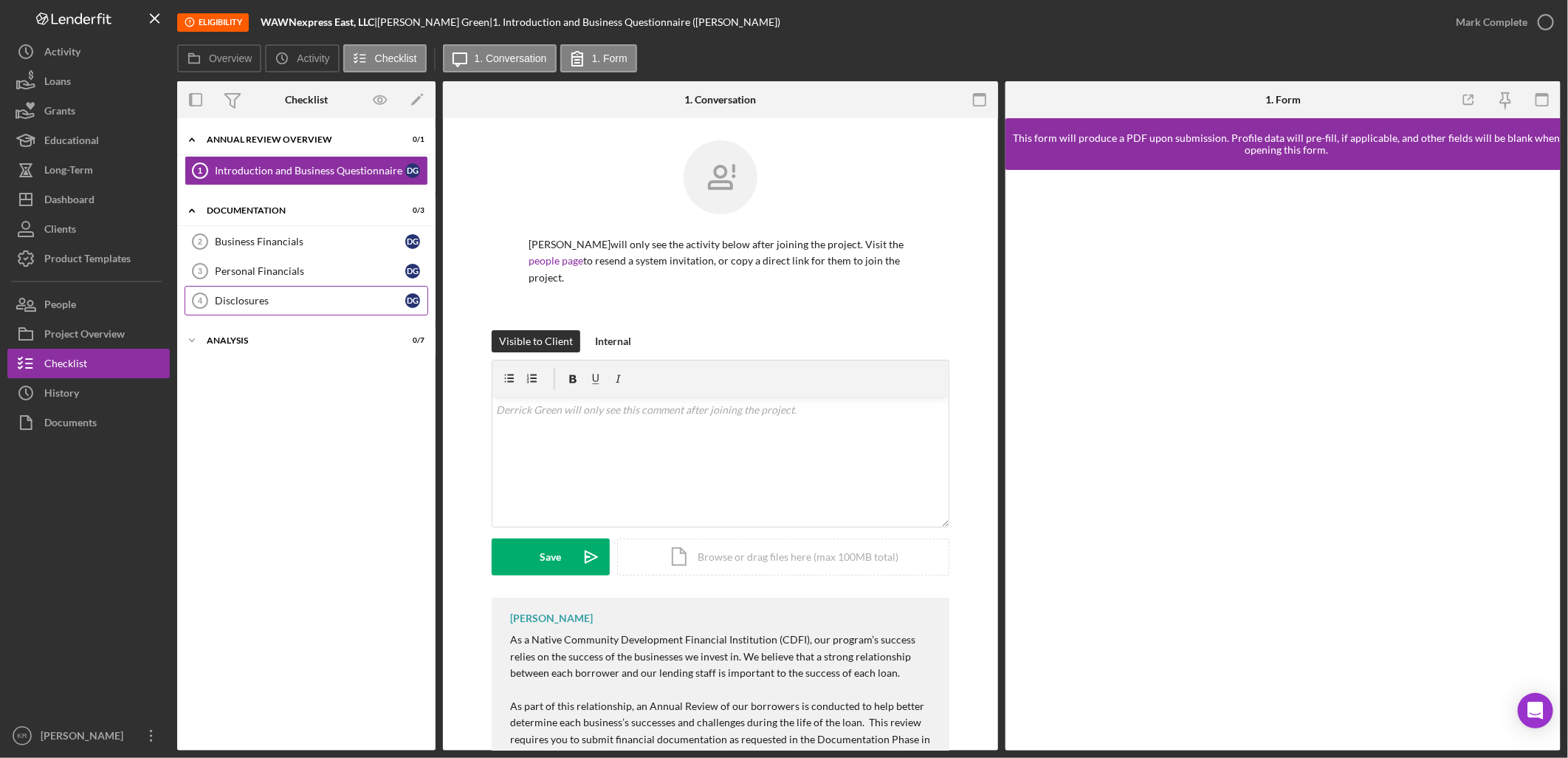
click at [295, 297] on div "Disclosures" at bounding box center [310, 300] width 191 height 12
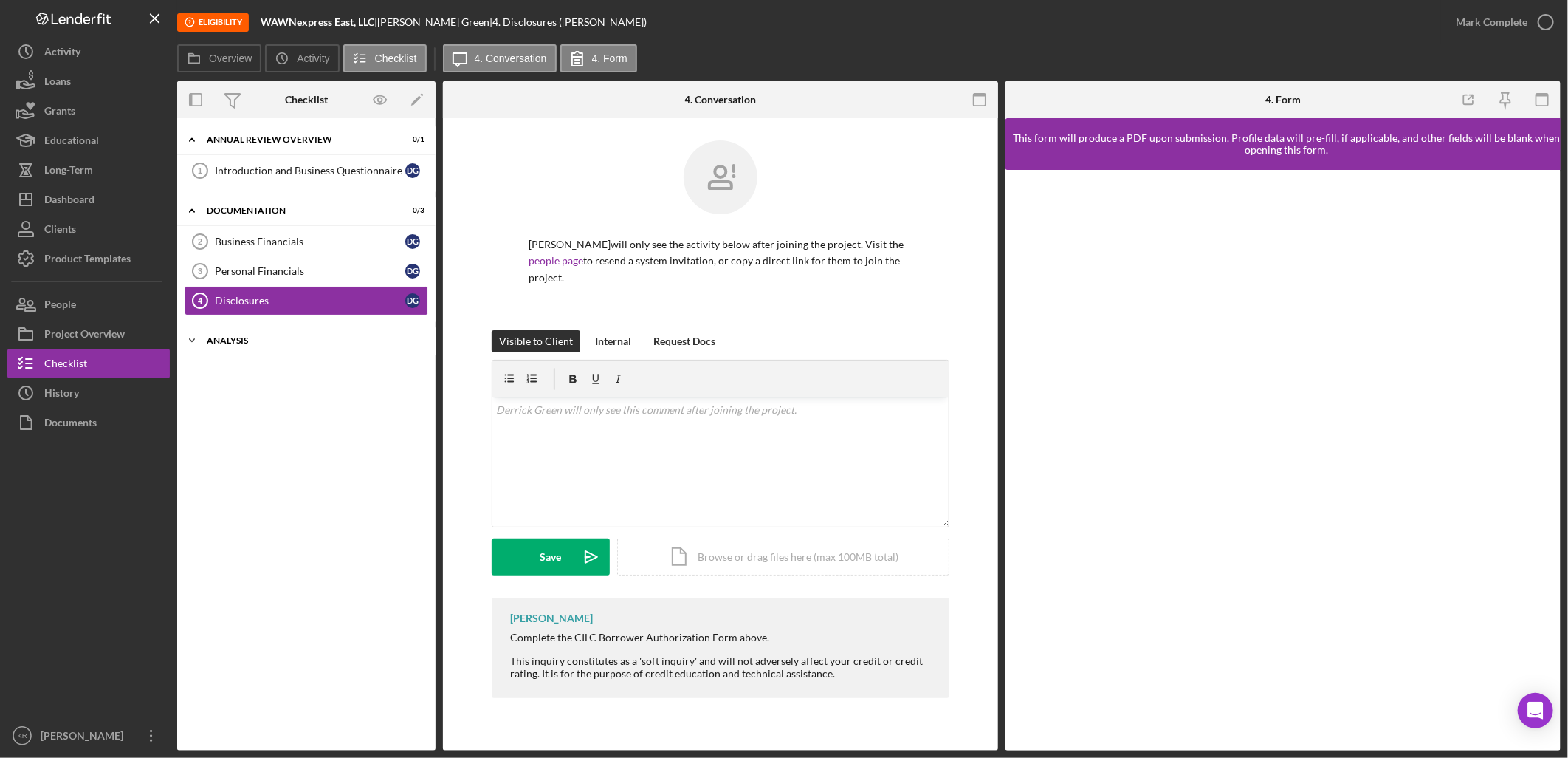
click at [301, 340] on div "Analysis" at bounding box center [313, 341] width 211 height 9
click at [273, 173] on div "Introduction and Business Questionnaire" at bounding box center [310, 170] width 191 height 12
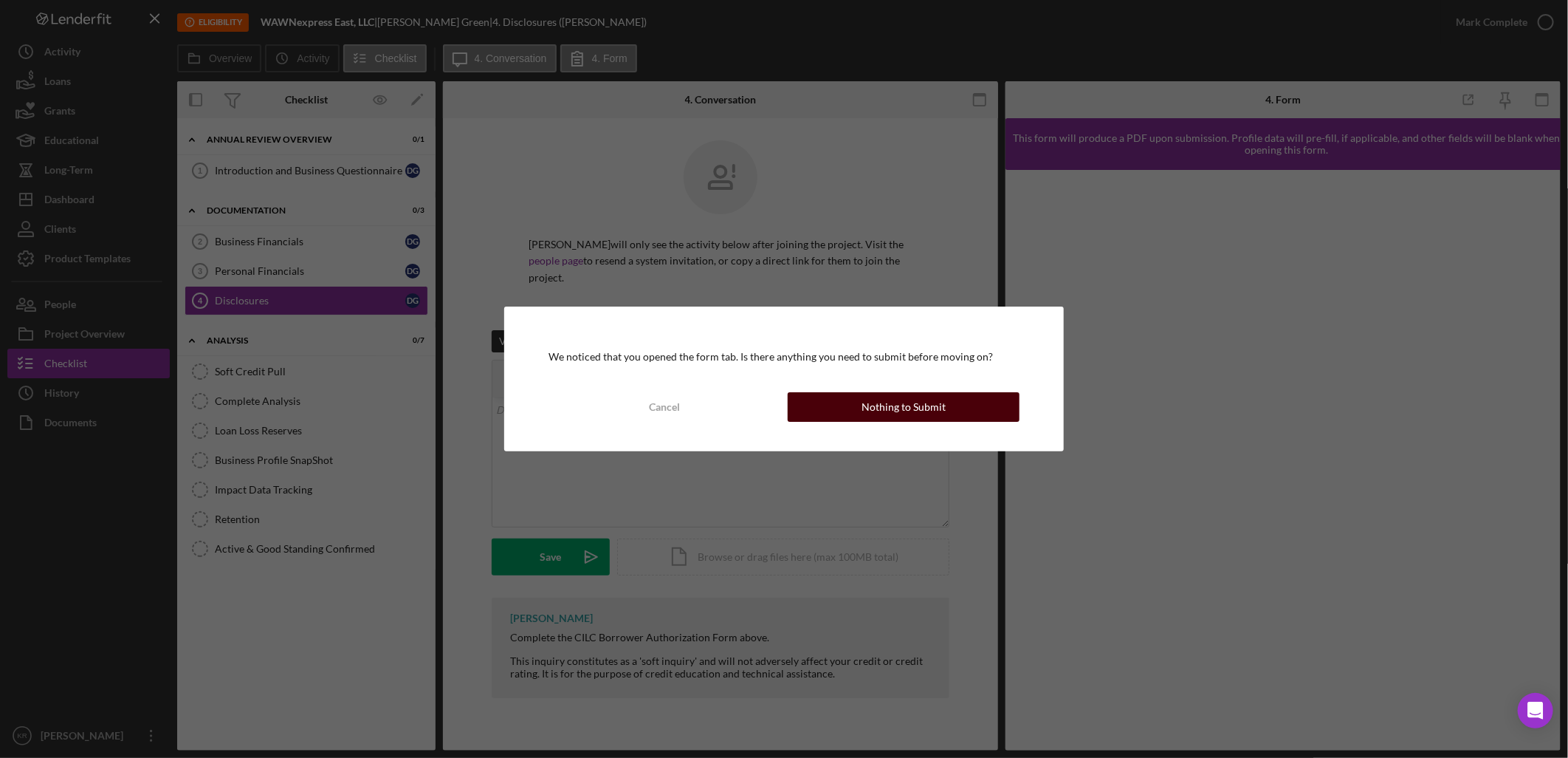
click at [889, 417] on div "Nothing to Submit" at bounding box center [904, 407] width 84 height 29
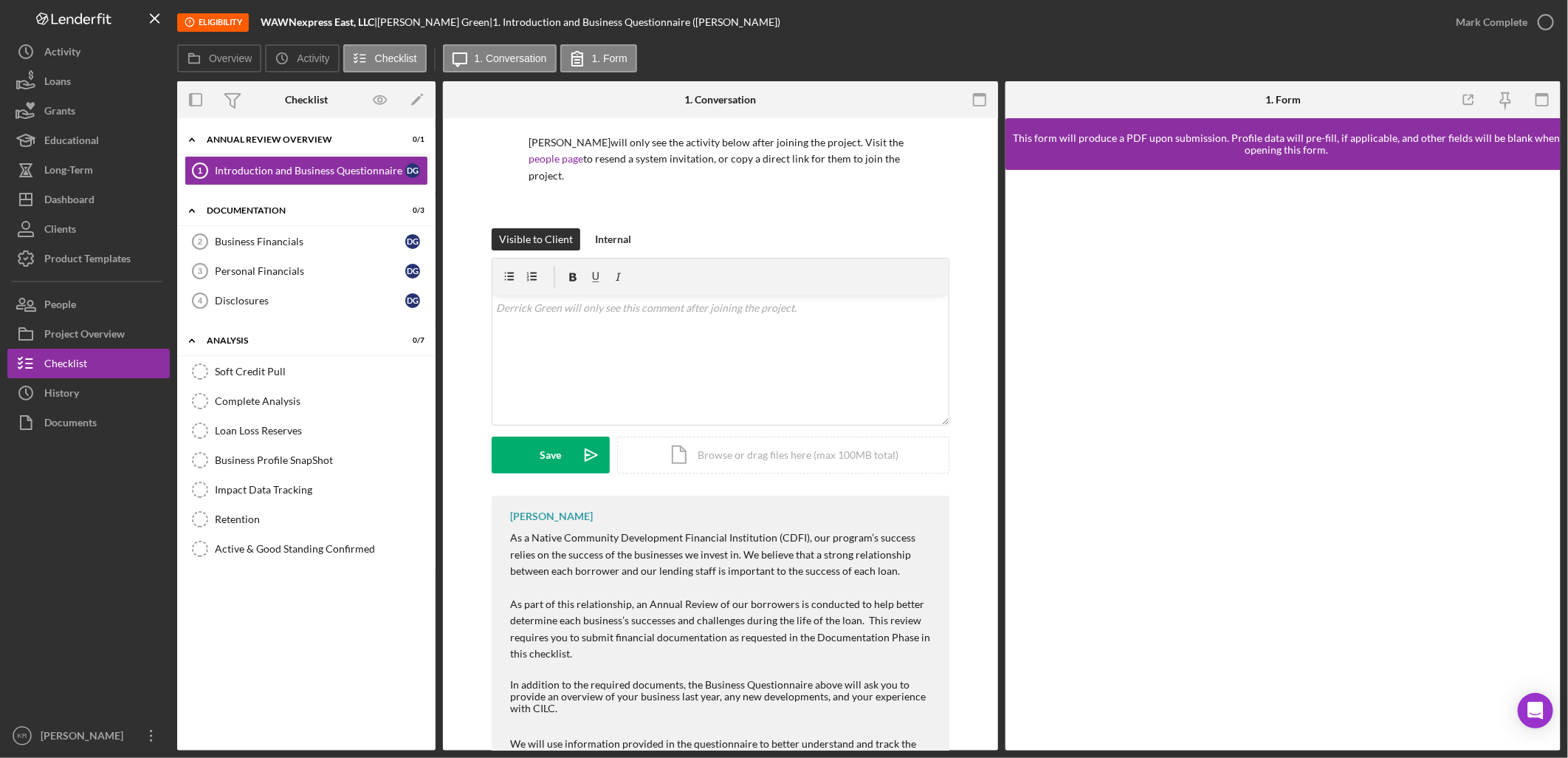
scroll to position [219, 0]
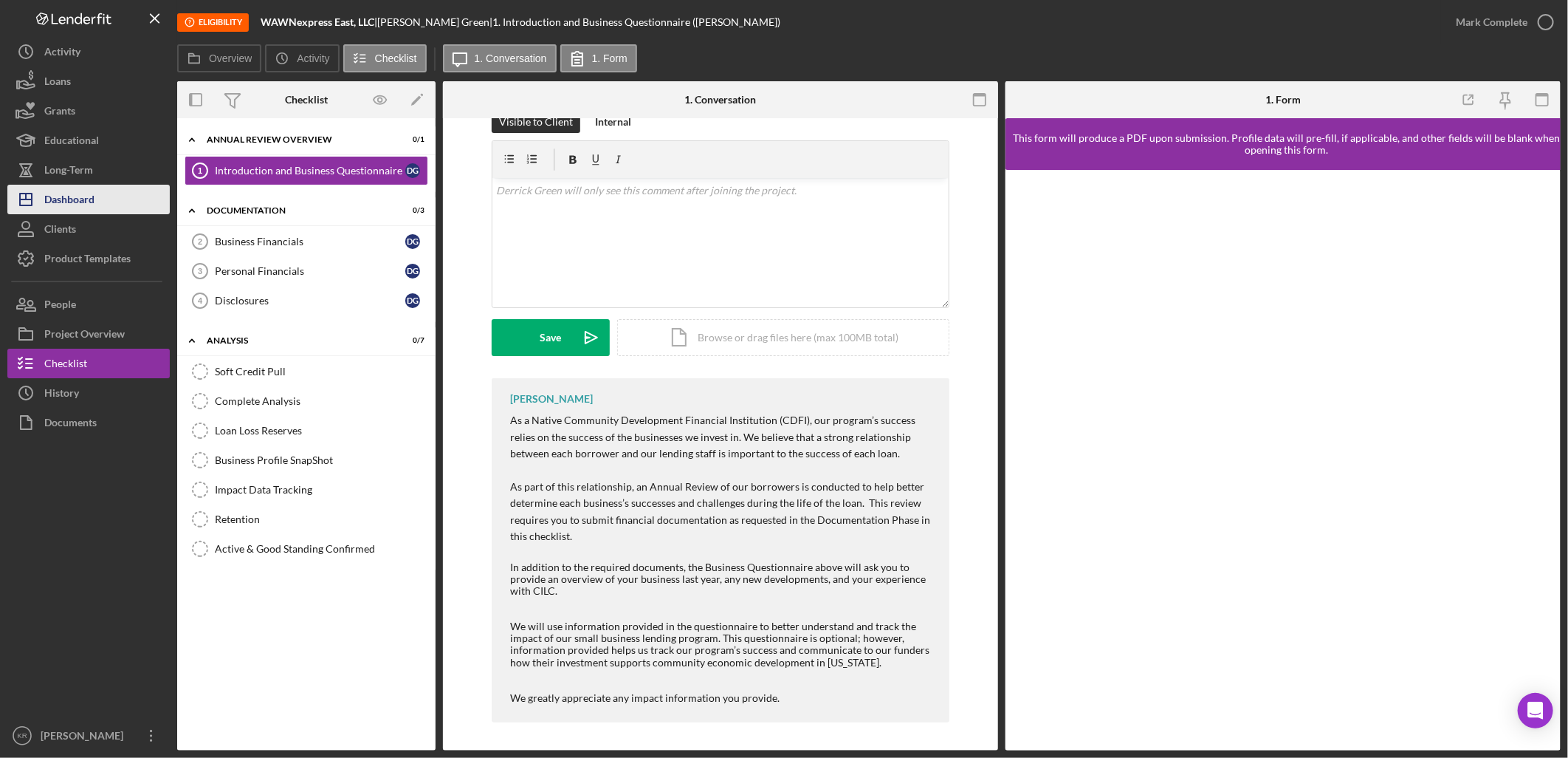
click at [111, 187] on button "Icon/Dashboard Dashboard" at bounding box center [88, 199] width 162 height 29
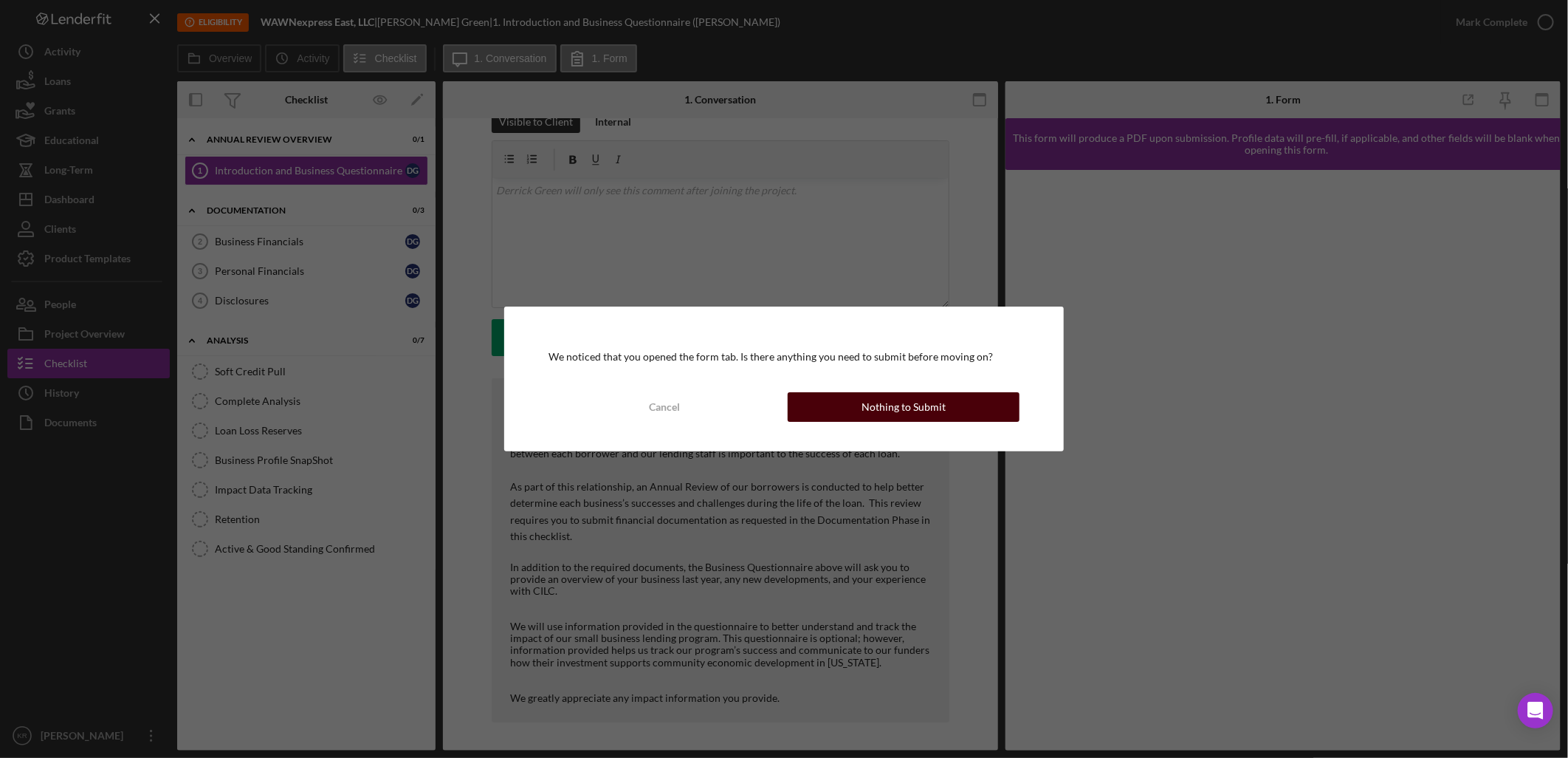
click at [883, 419] on div "Nothing to Submit" at bounding box center [904, 407] width 84 height 29
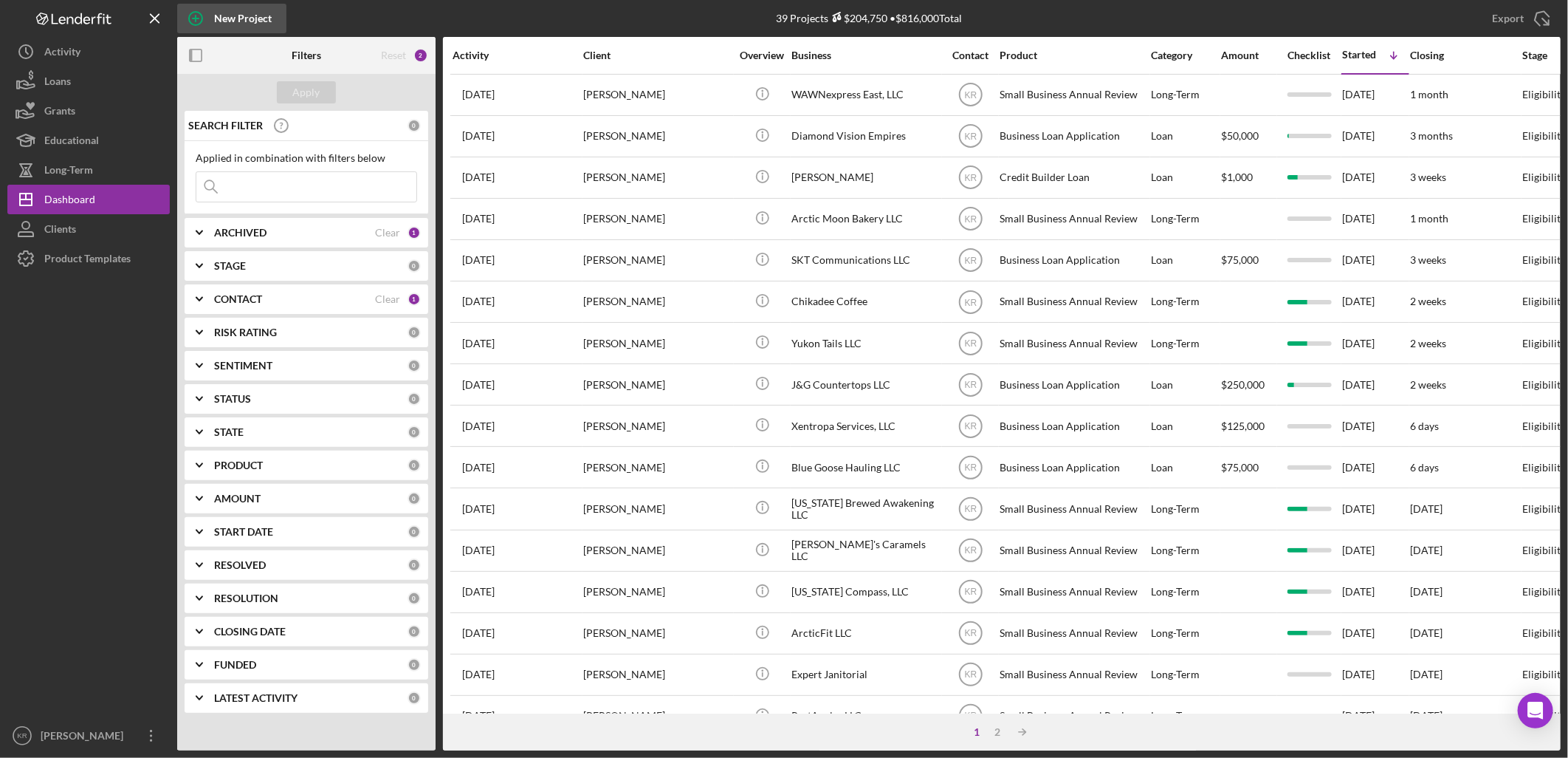
click at [207, 27] on icon "button" at bounding box center [195, 18] width 37 height 37
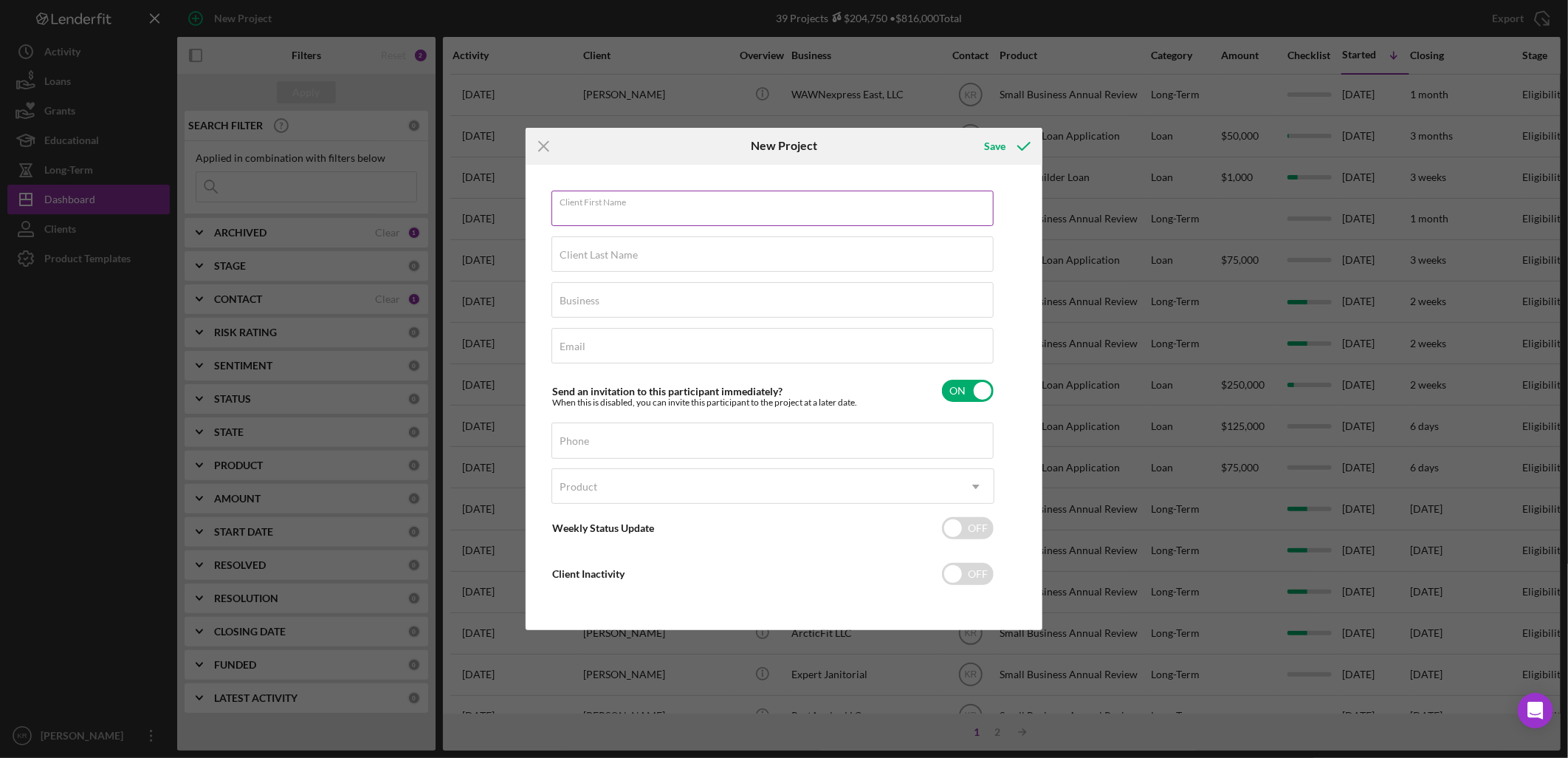
click at [666, 198] on div "Client First Name Required" at bounding box center [773, 209] width 443 height 37
type input "[PERSON_NAME]"
click at [629, 249] on label "Client Last Name" at bounding box center [598, 255] width 78 height 12
click at [629, 249] on input "Client Last Name" at bounding box center [773, 254] width 443 height 36
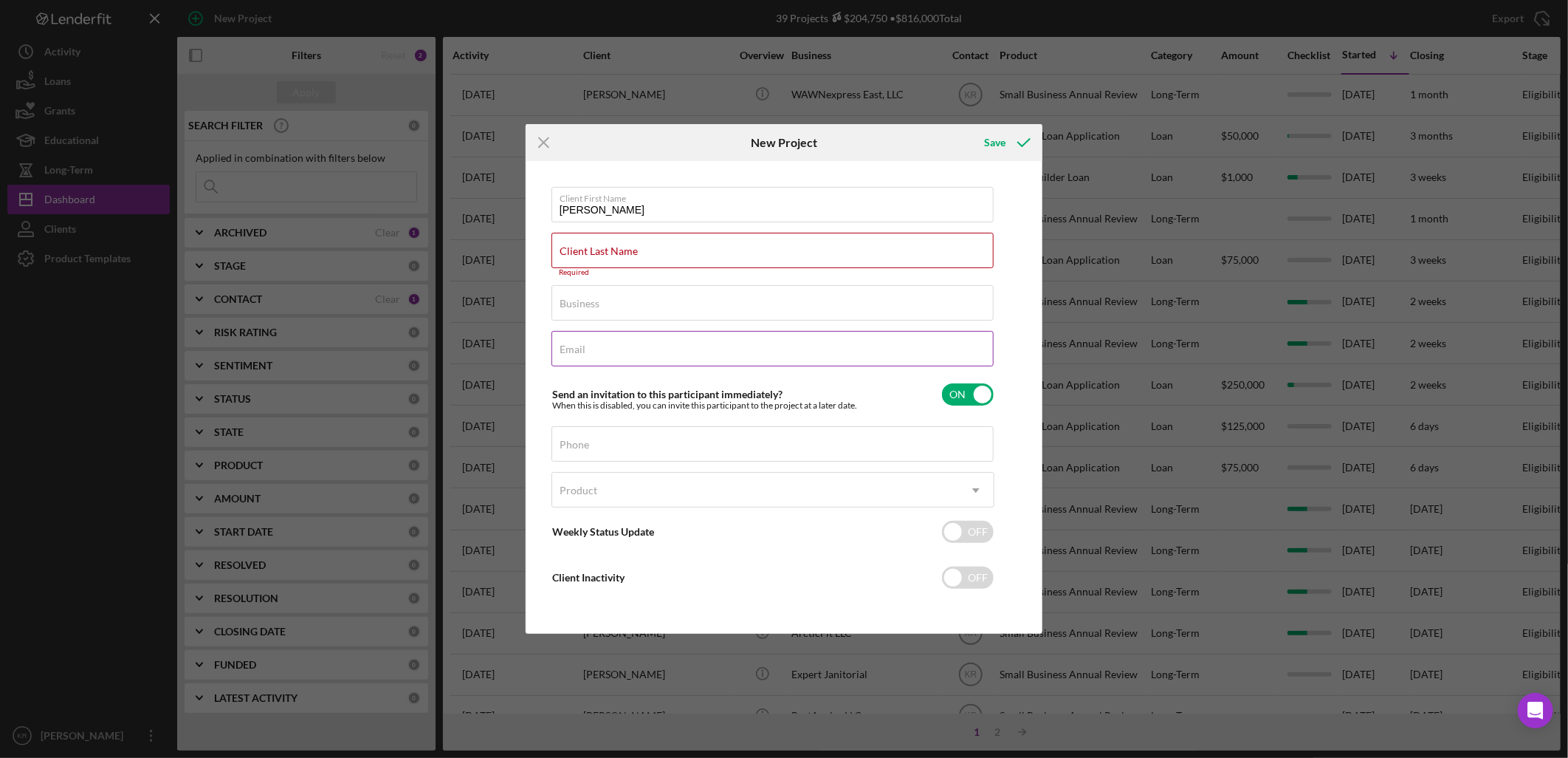
click at [687, 350] on input "Email" at bounding box center [773, 348] width 443 height 36
paste input "[EMAIL_ADDRESS][DOMAIN_NAME]"
type input "[EMAIL_ADDRESS][DOMAIN_NAME]"
click at [684, 249] on input "Client Last Name" at bounding box center [773, 250] width 443 height 36
click at [698, 248] on label "Client Last Name" at bounding box center [777, 242] width 434 height 16
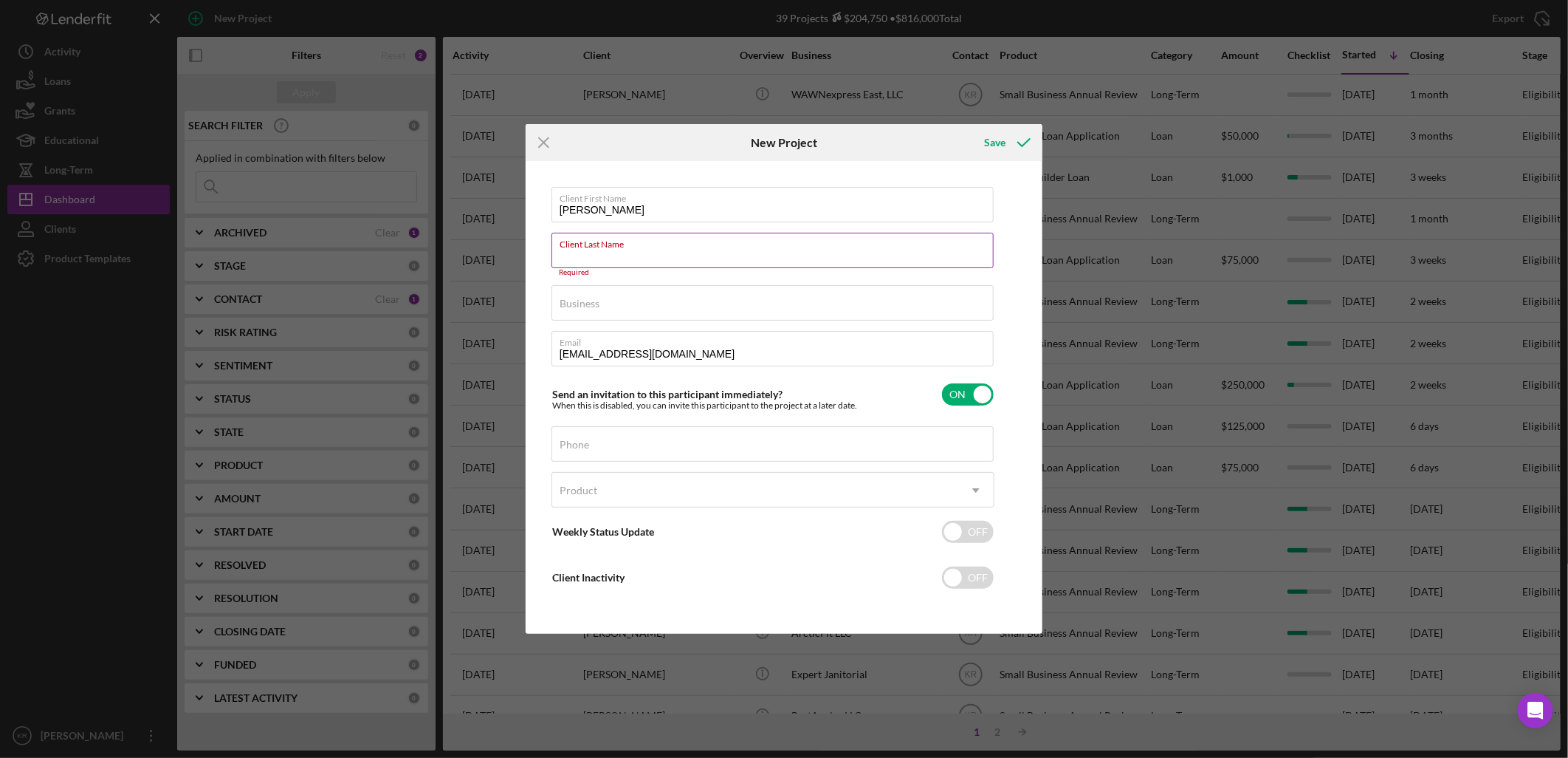
click at [698, 248] on input "Client Last Name" at bounding box center [773, 250] width 443 height 36
click at [739, 299] on div "Business Required" at bounding box center [773, 303] width 443 height 37
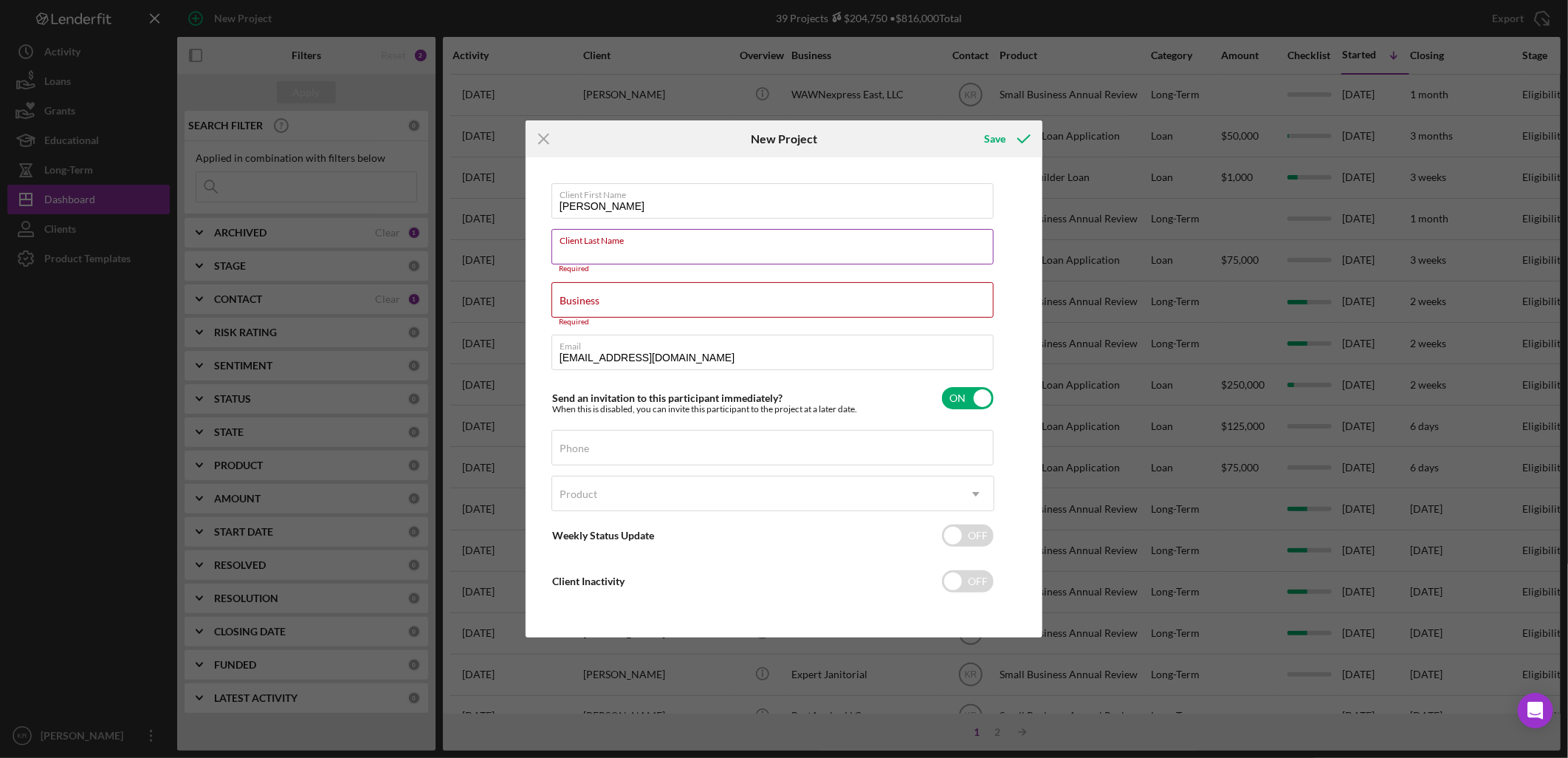
click at [762, 260] on input "Client Last Name" at bounding box center [773, 247] width 443 height 36
click at [724, 249] on input "Client Last Name" at bounding box center [773, 247] width 443 height 36
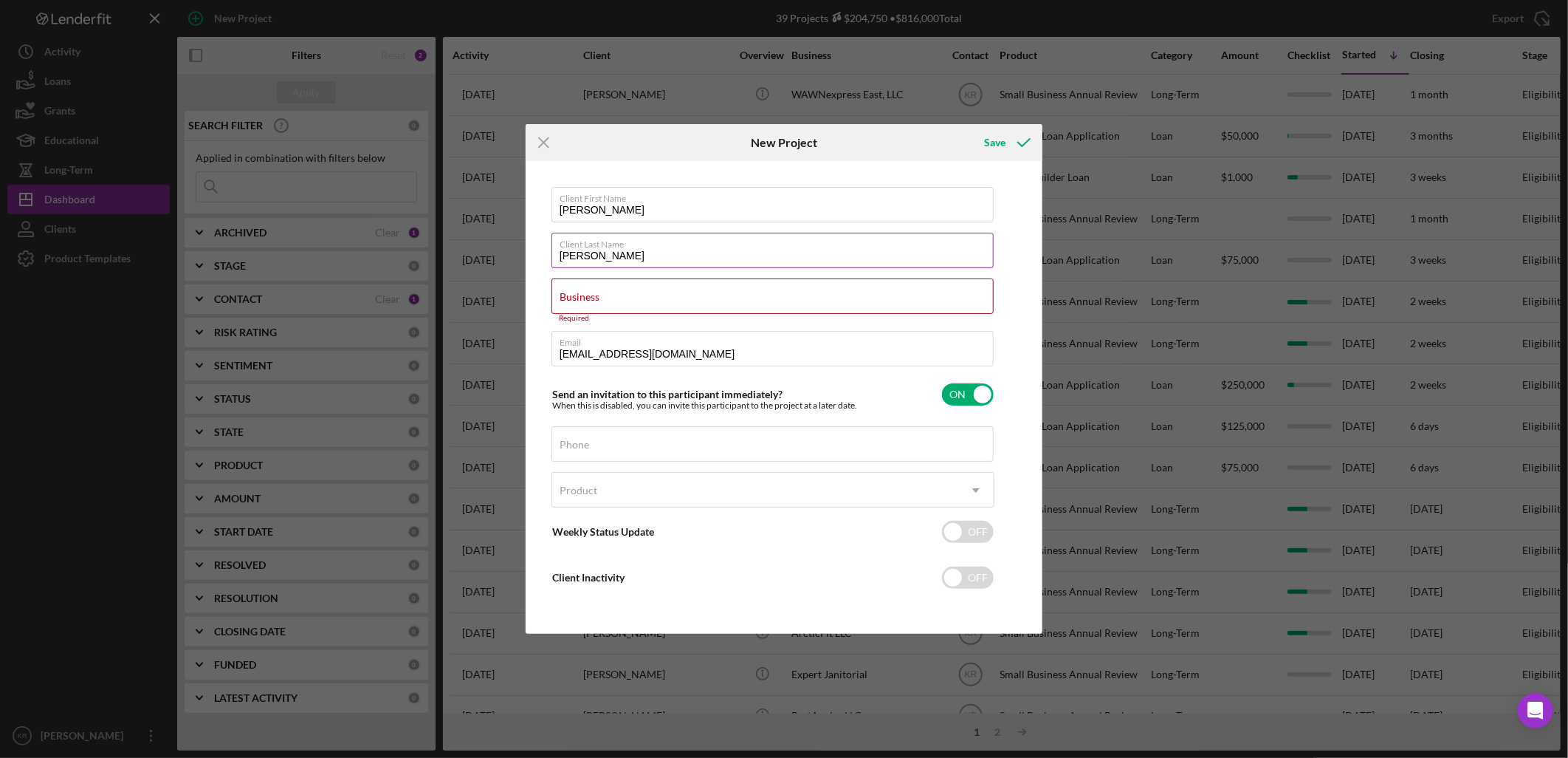
type input "[PERSON_NAME]"
type input "k"
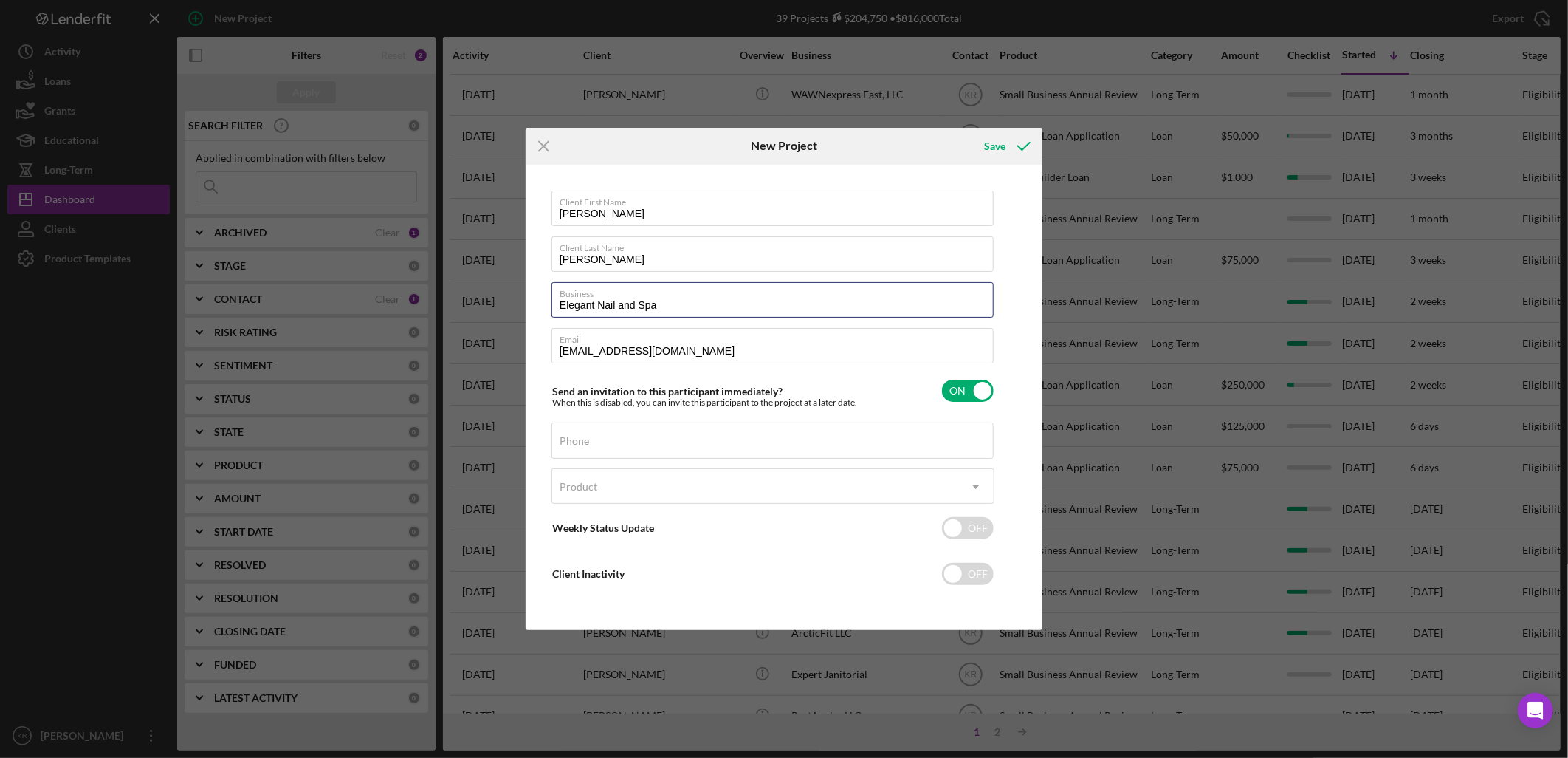
drag, startPoint x: 702, startPoint y: 304, endPoint x: 441, endPoint y: 316, distance: 261.3
click at [453, 304] on div "Icon/Menu Close New Project Save Client First Name [PERSON_NAME] Client Last Na…" at bounding box center [784, 379] width 1568 height 758
type input "Elegant Nail and Spa"
click at [751, 252] on label "Client Last Name" at bounding box center [777, 246] width 434 height 16
click at [751, 252] on input "[PERSON_NAME]" at bounding box center [773, 254] width 443 height 36
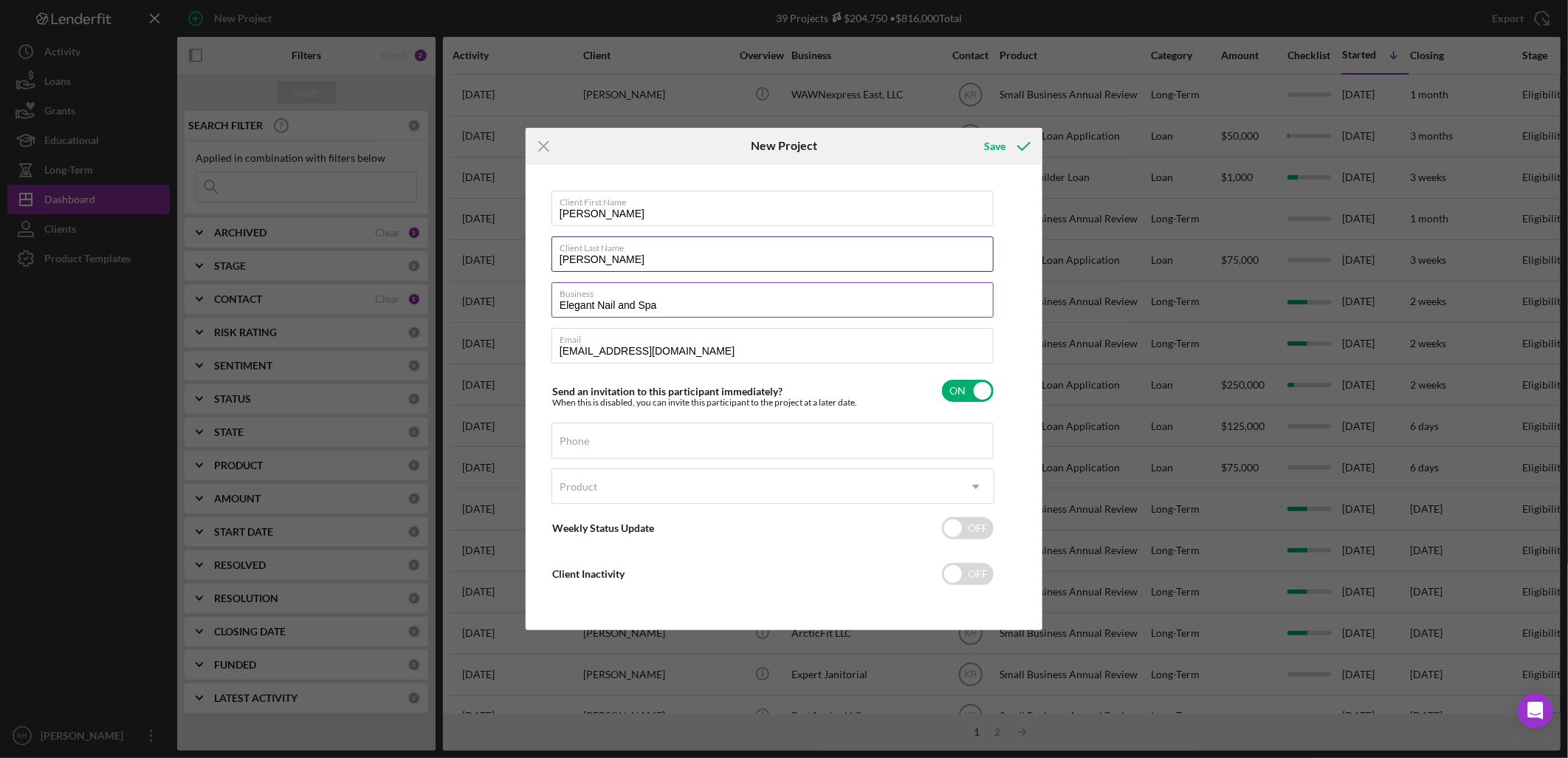
type input "[PERSON_NAME]"
click at [618, 305] on input "Elegant Nail and Spa" at bounding box center [773, 300] width 443 height 36
type input "Elegant Nails and Spa"
click at [788, 462] on div "Client First Name [PERSON_NAME] Client Last Name [PERSON_NAME] Business Elegant…" at bounding box center [773, 398] width 443 height 414
click at [787, 455] on input "Phone" at bounding box center [773, 440] width 443 height 36
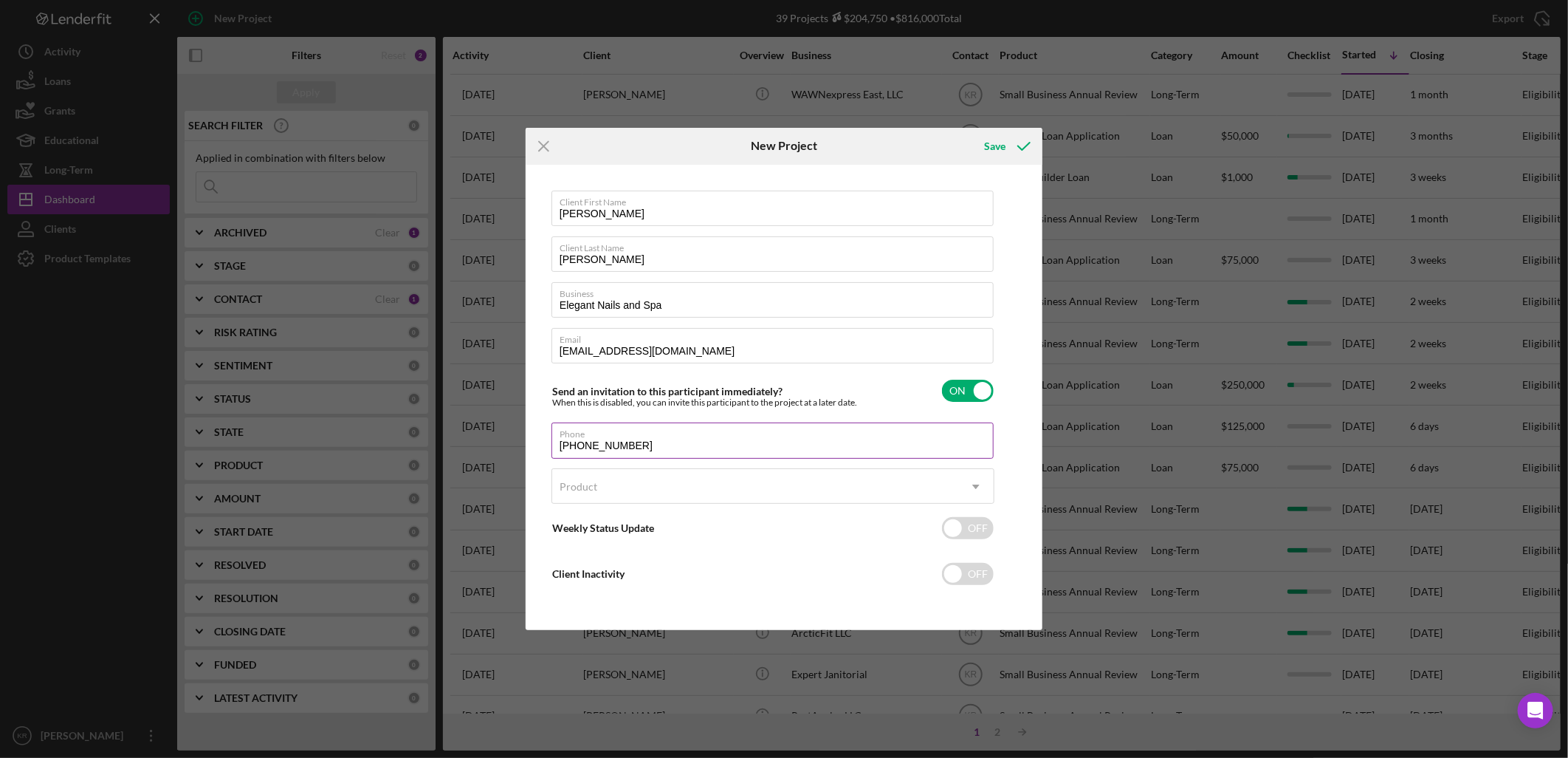
type input "[PHONE_NUMBER]"
click at [805, 490] on div "Product" at bounding box center [755, 486] width 406 height 34
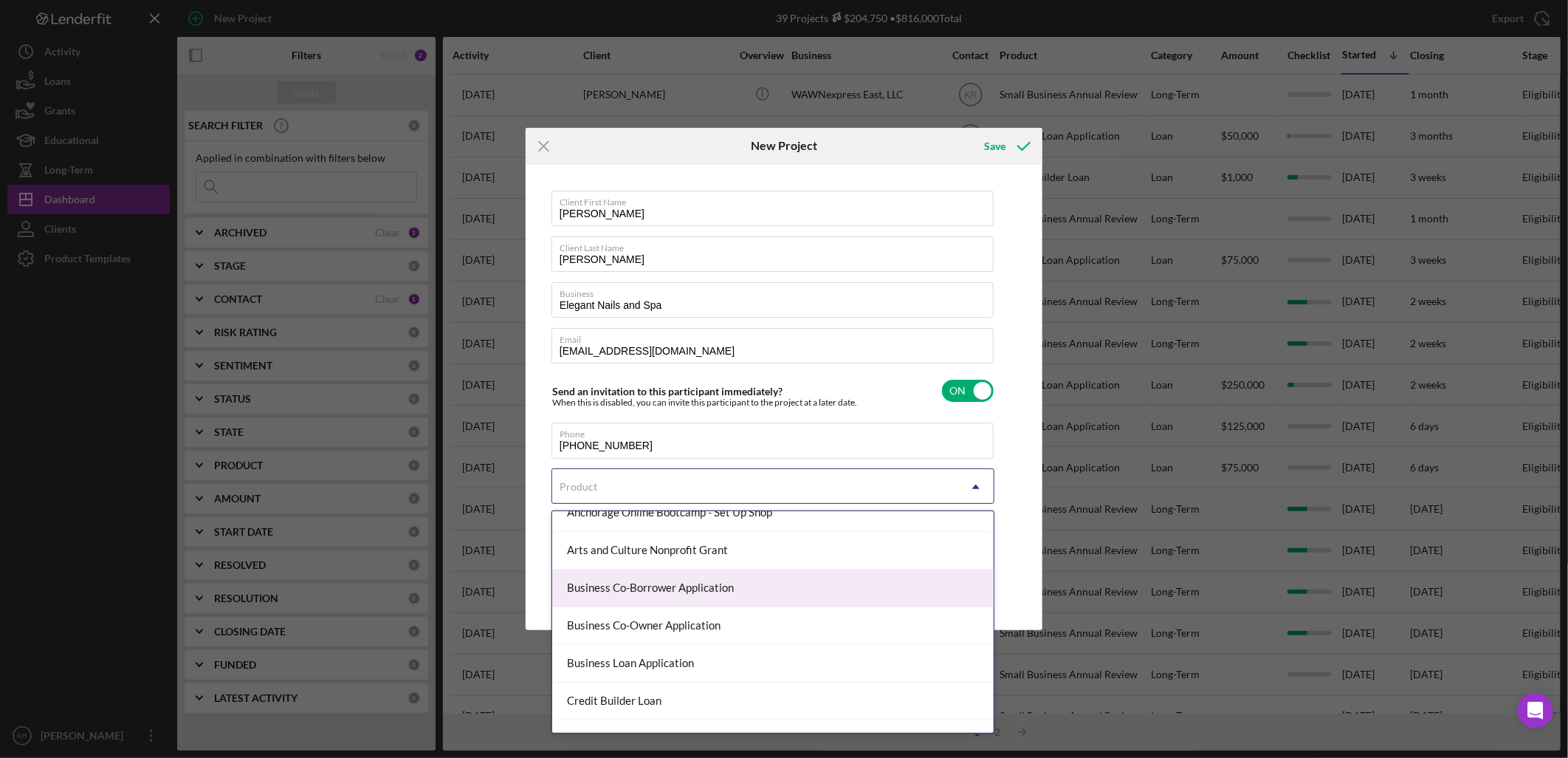
scroll to position [164, 0]
click at [658, 594] on div "Business Loan Application" at bounding box center [773, 591] width 442 height 38
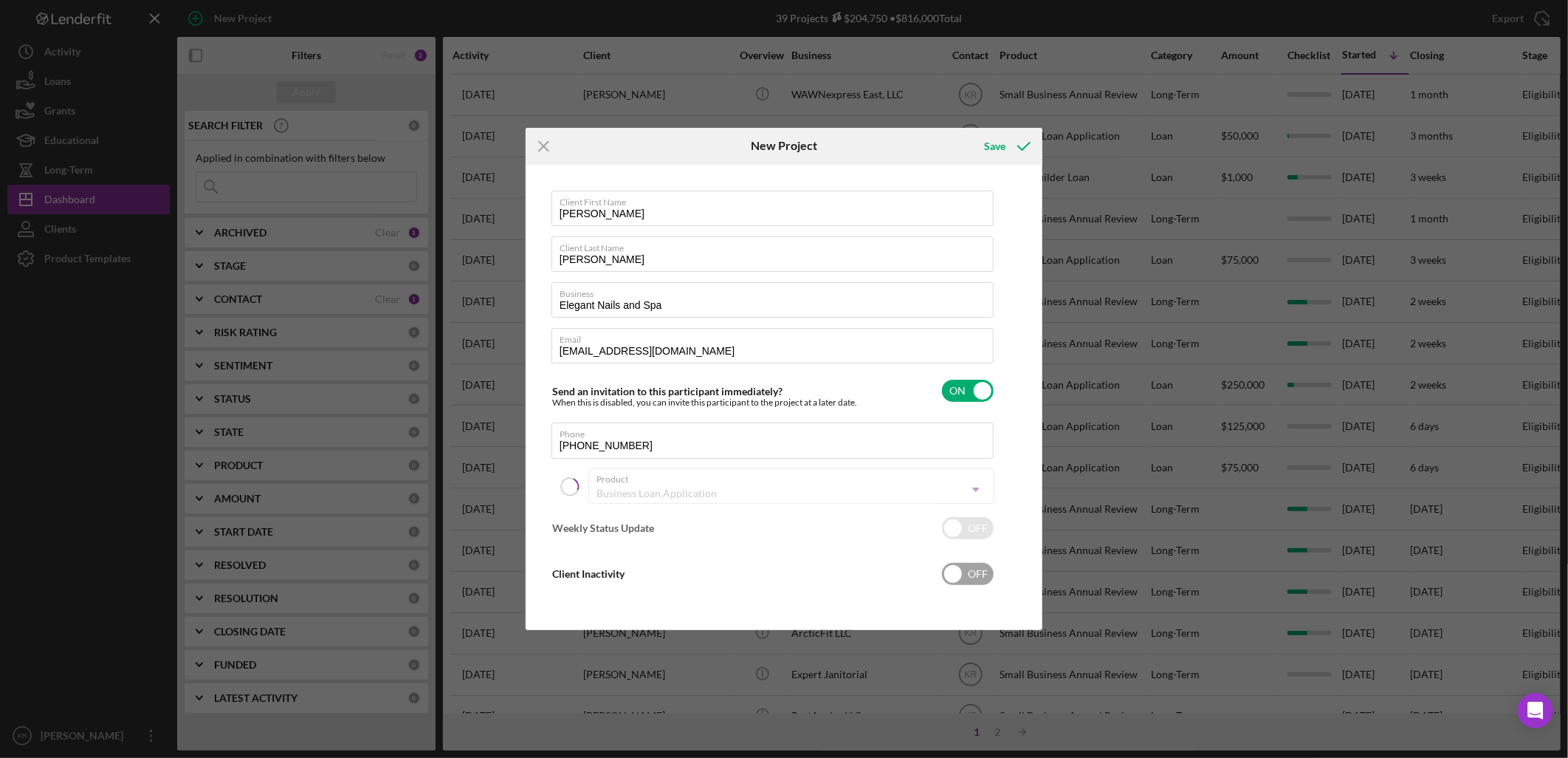
checkbox input "true"
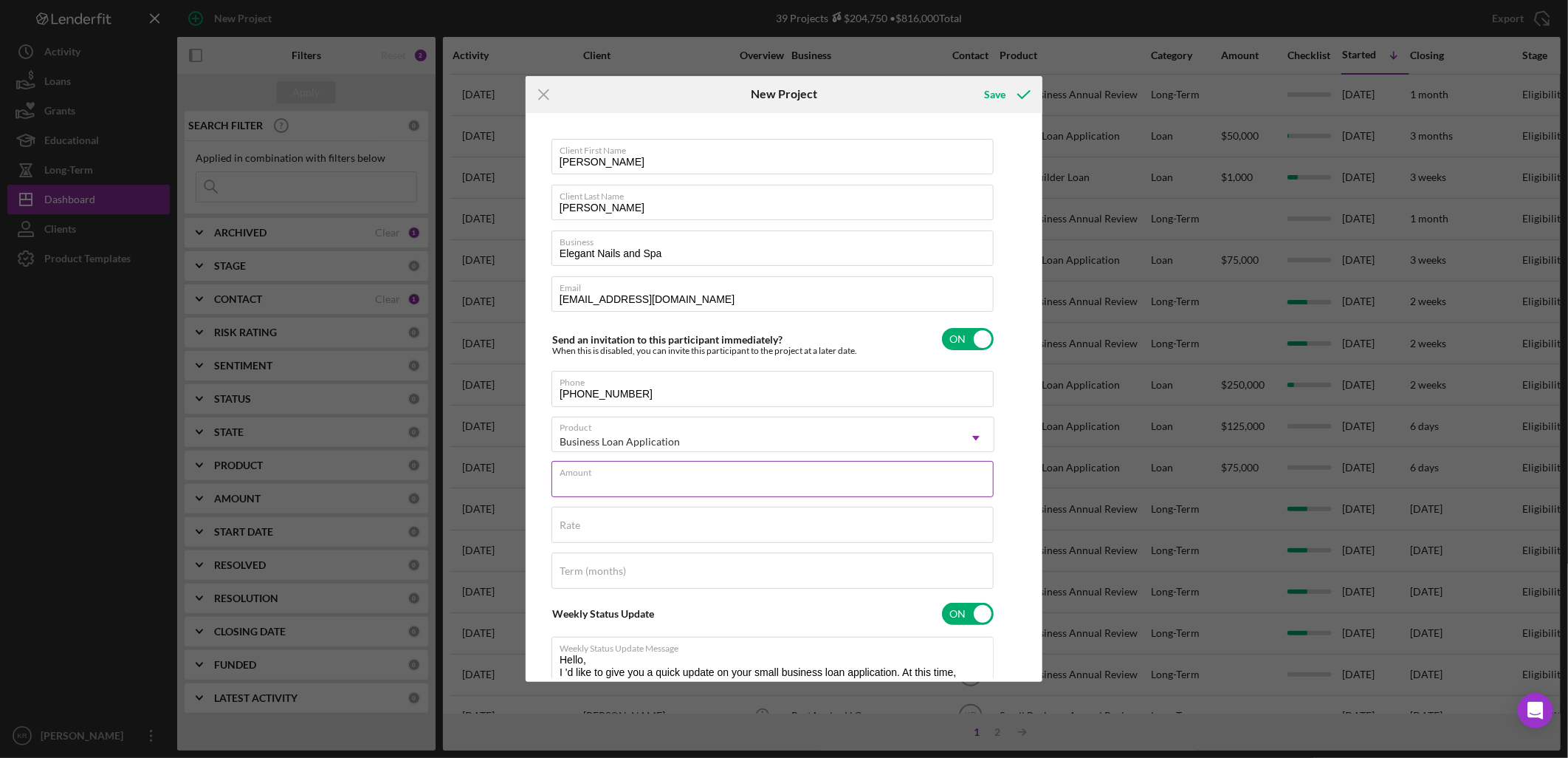
click at [658, 485] on input "Amount" at bounding box center [773, 478] width 443 height 36
click at [674, 478] on input "$3" at bounding box center [773, 478] width 443 height 36
type input "$35,000"
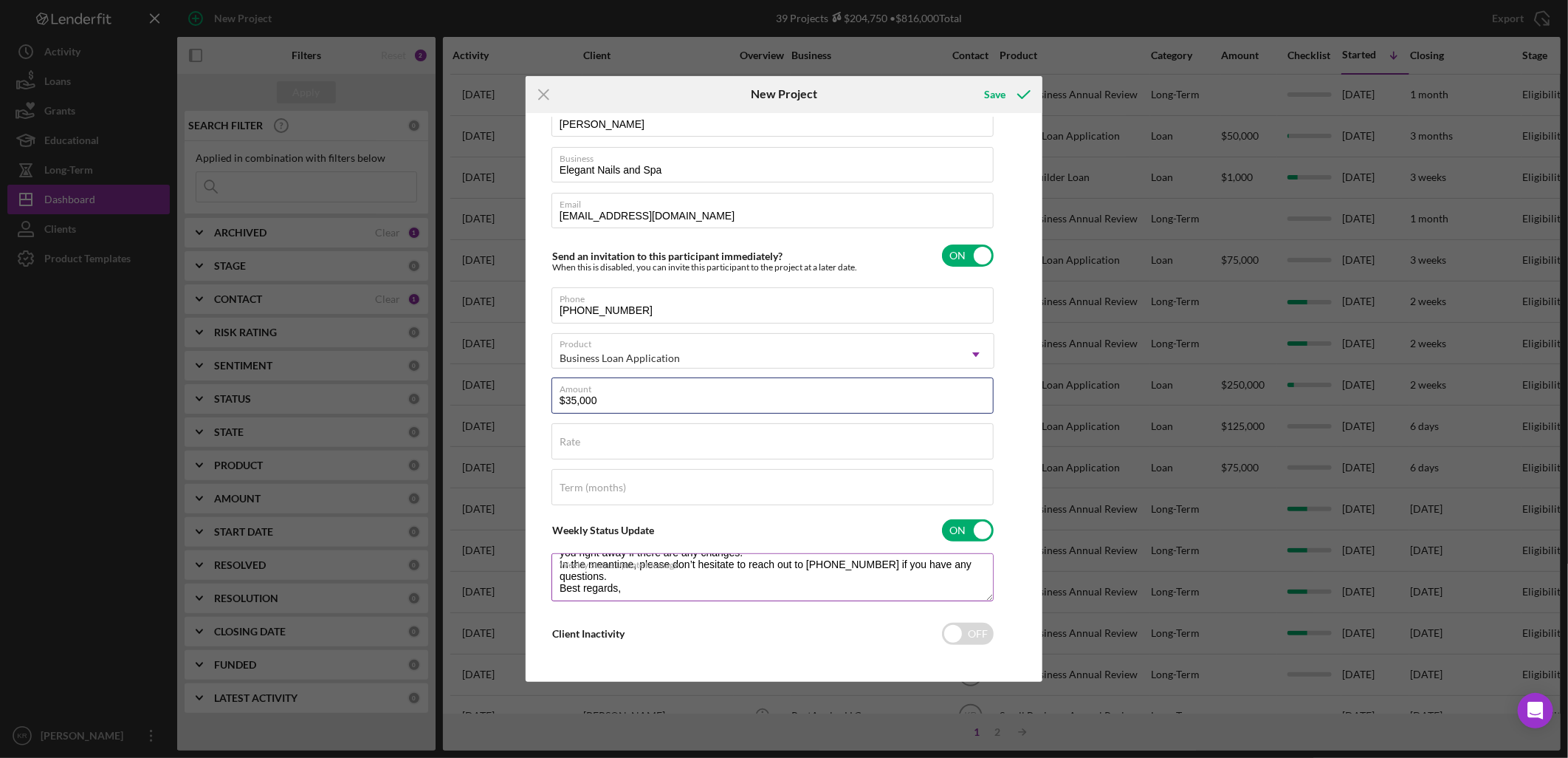
scroll to position [82, 0]
click at [687, 584] on textarea "Hello, I 'd like to give you a quick update on your small business loan applica…" at bounding box center [773, 577] width 443 height 48
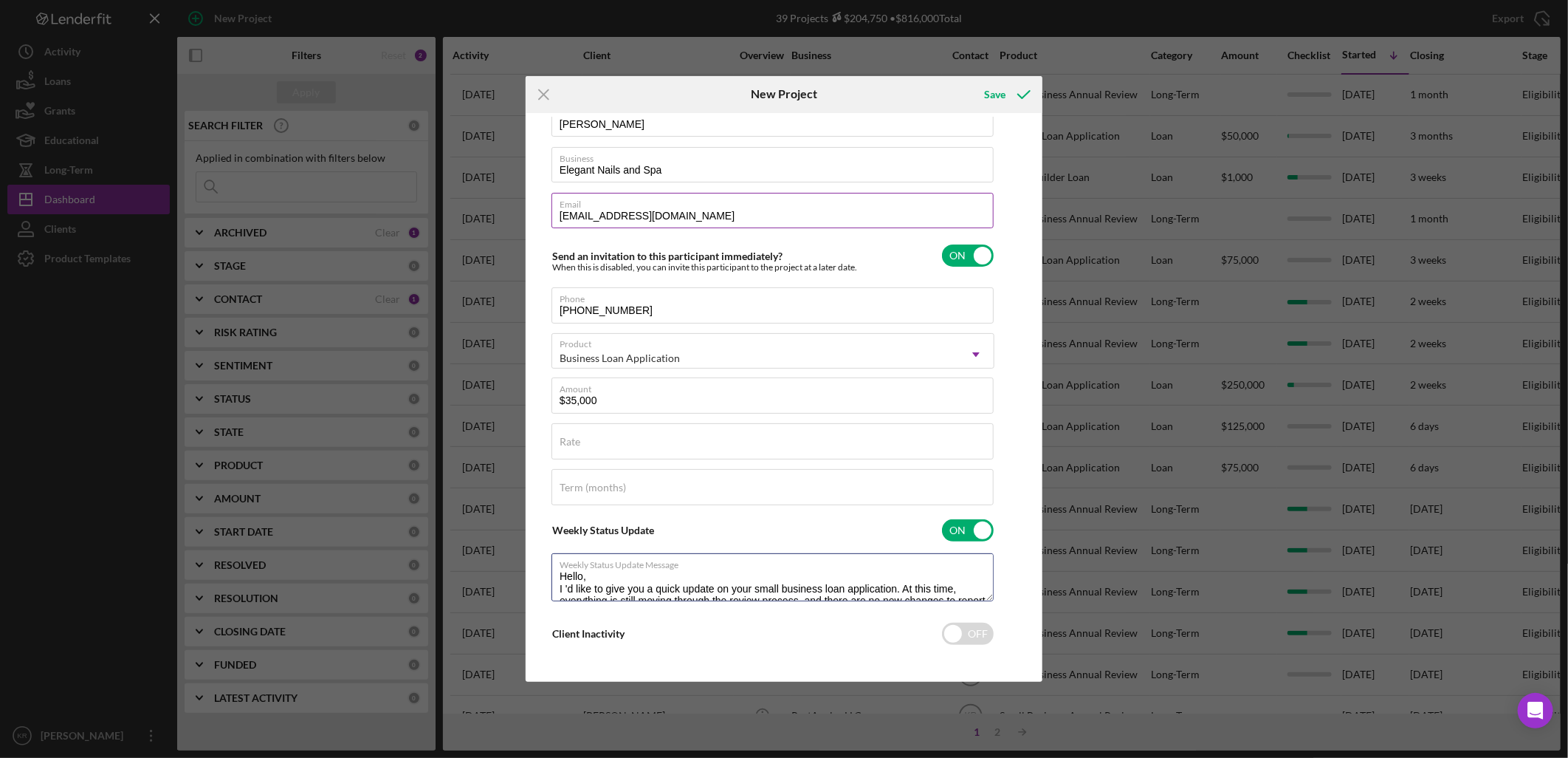
scroll to position [0, 0]
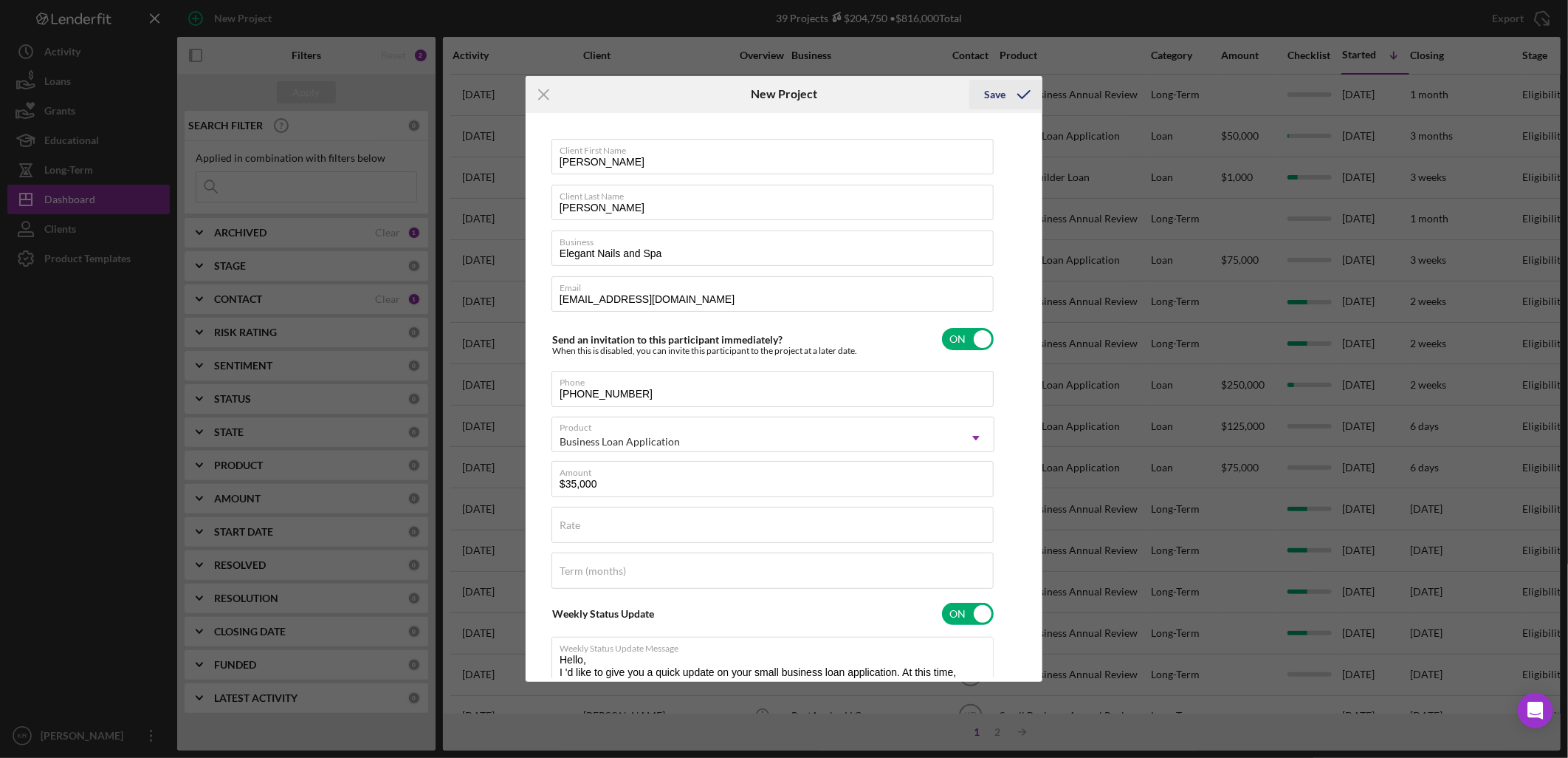
click at [986, 93] on div "Save" at bounding box center [994, 94] width 21 height 29
checkbox input "false"
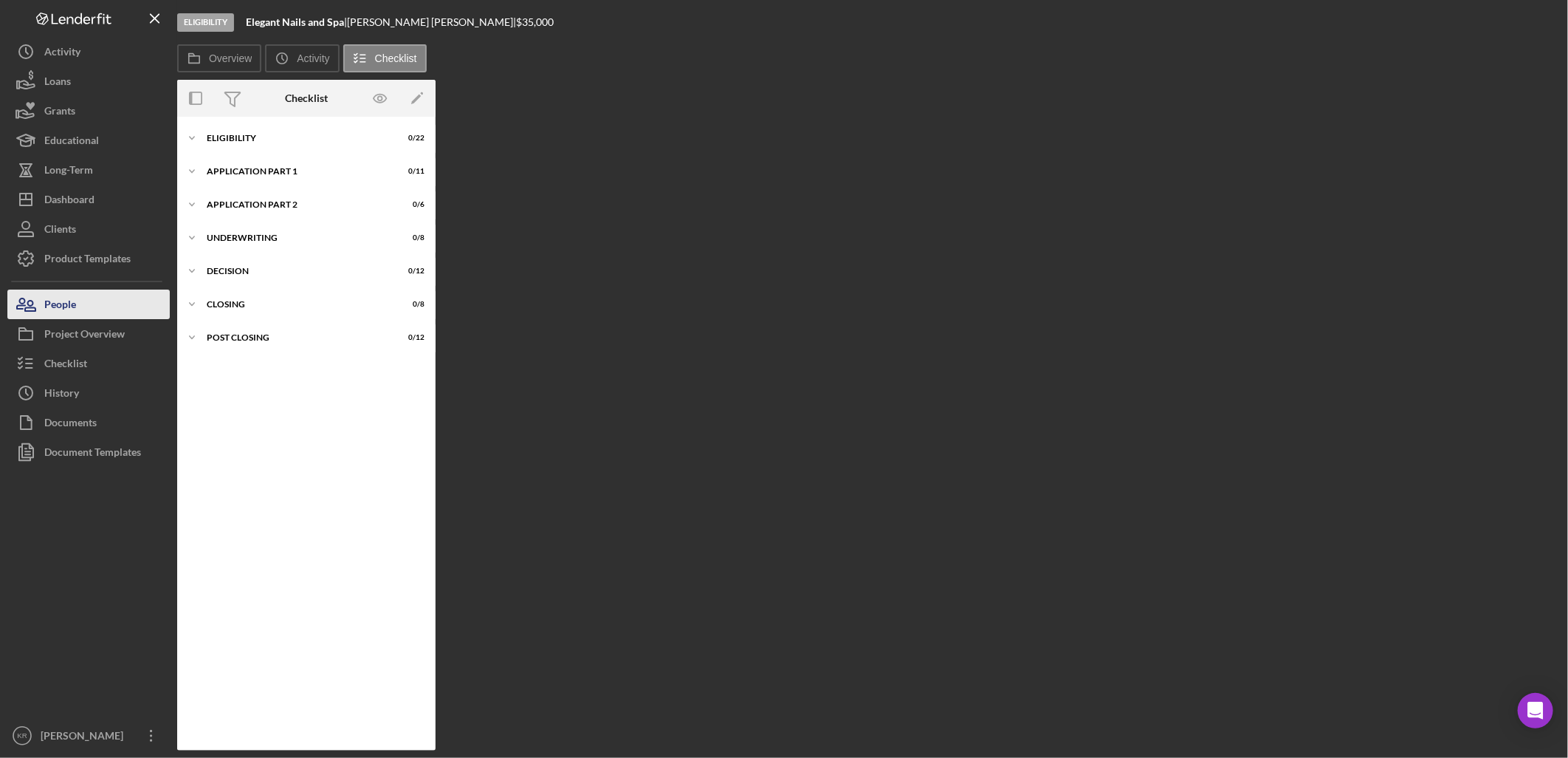
click at [78, 317] on button "People" at bounding box center [88, 304] width 162 height 29
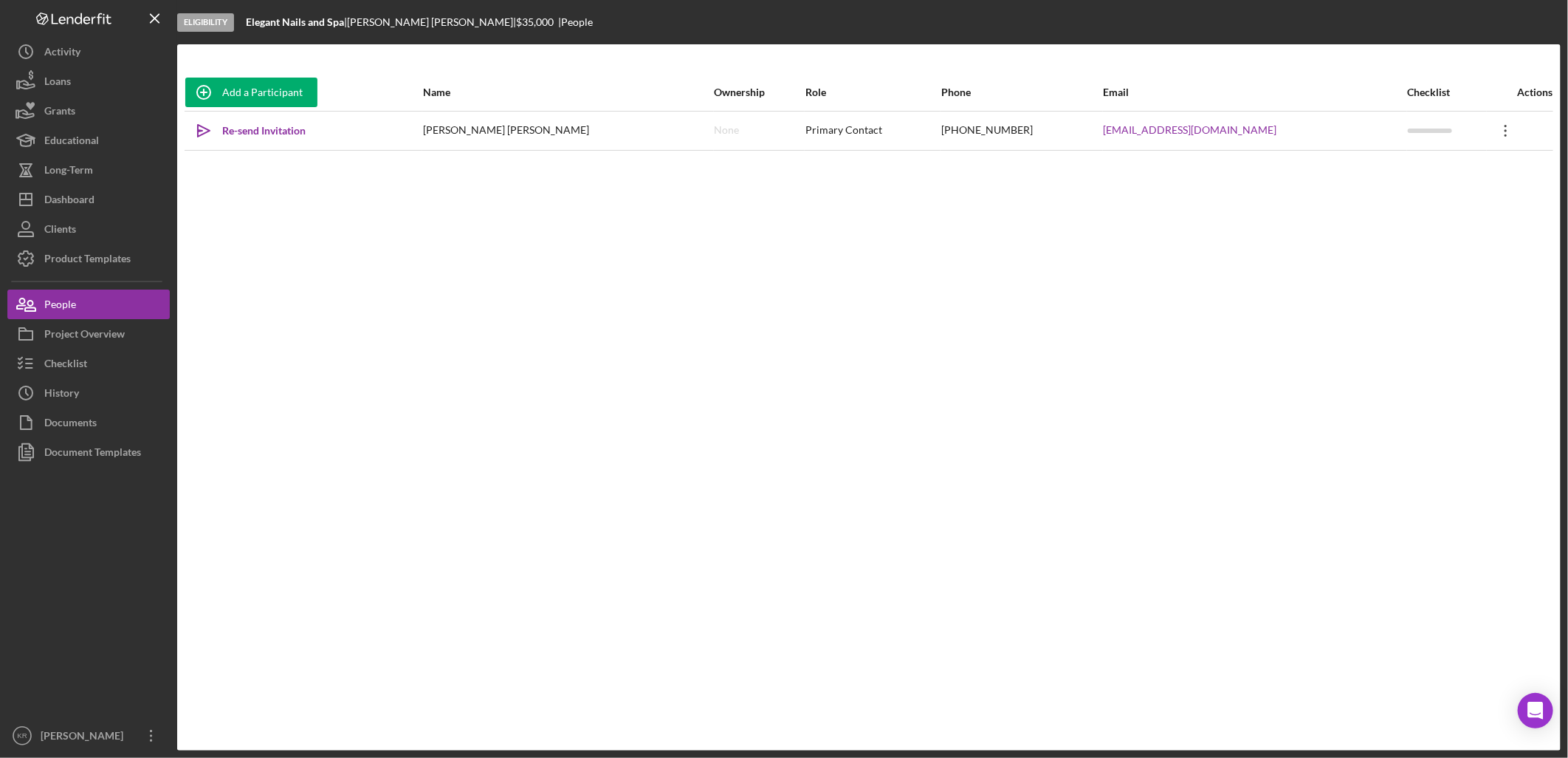
click at [1495, 126] on icon "Icon/Overflow" at bounding box center [1506, 130] width 37 height 37
click at [1445, 201] on button "Icon/Link Get Invitation Link" at bounding box center [1427, 199] width 162 height 29
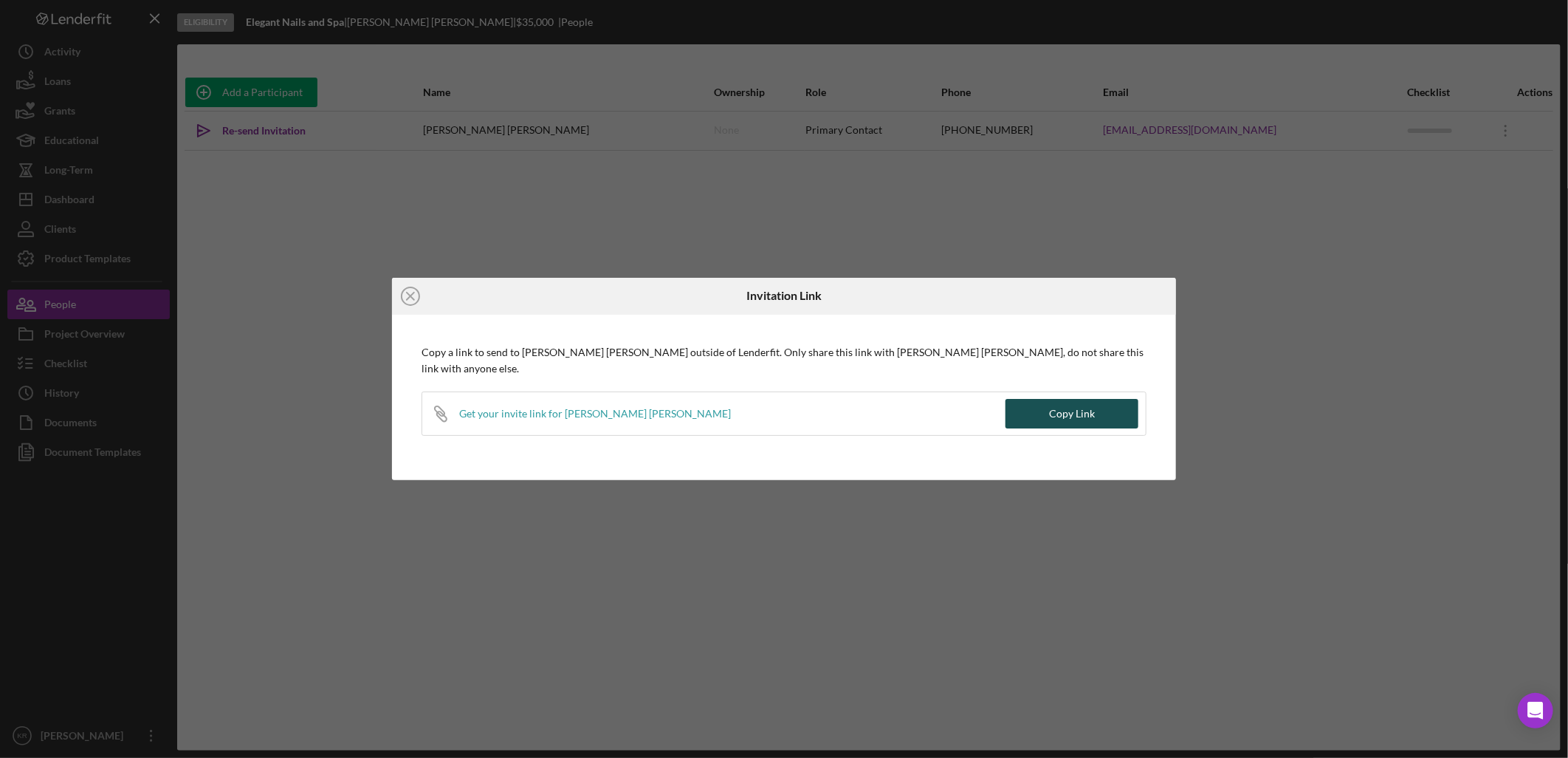
click at [1037, 401] on button "Copy Link" at bounding box center [1071, 413] width 133 height 29
